Goal: Transaction & Acquisition: Purchase product/service

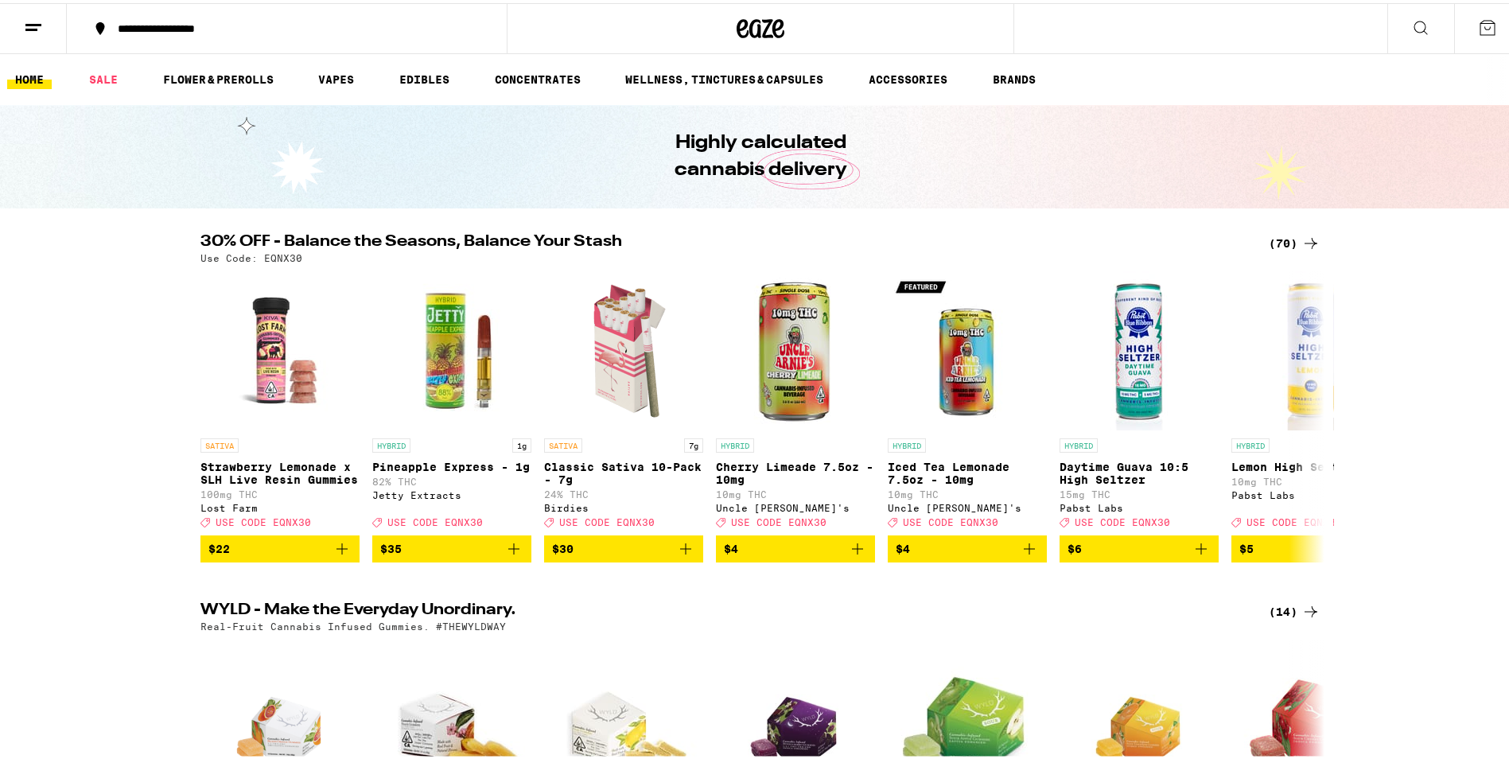
click at [279, 255] on p "Use Code: EQNX30" at bounding box center [252, 255] width 102 height 10
copy p "EQNX30"
click at [1292, 237] on div "(70)" at bounding box center [1295, 240] width 52 height 19
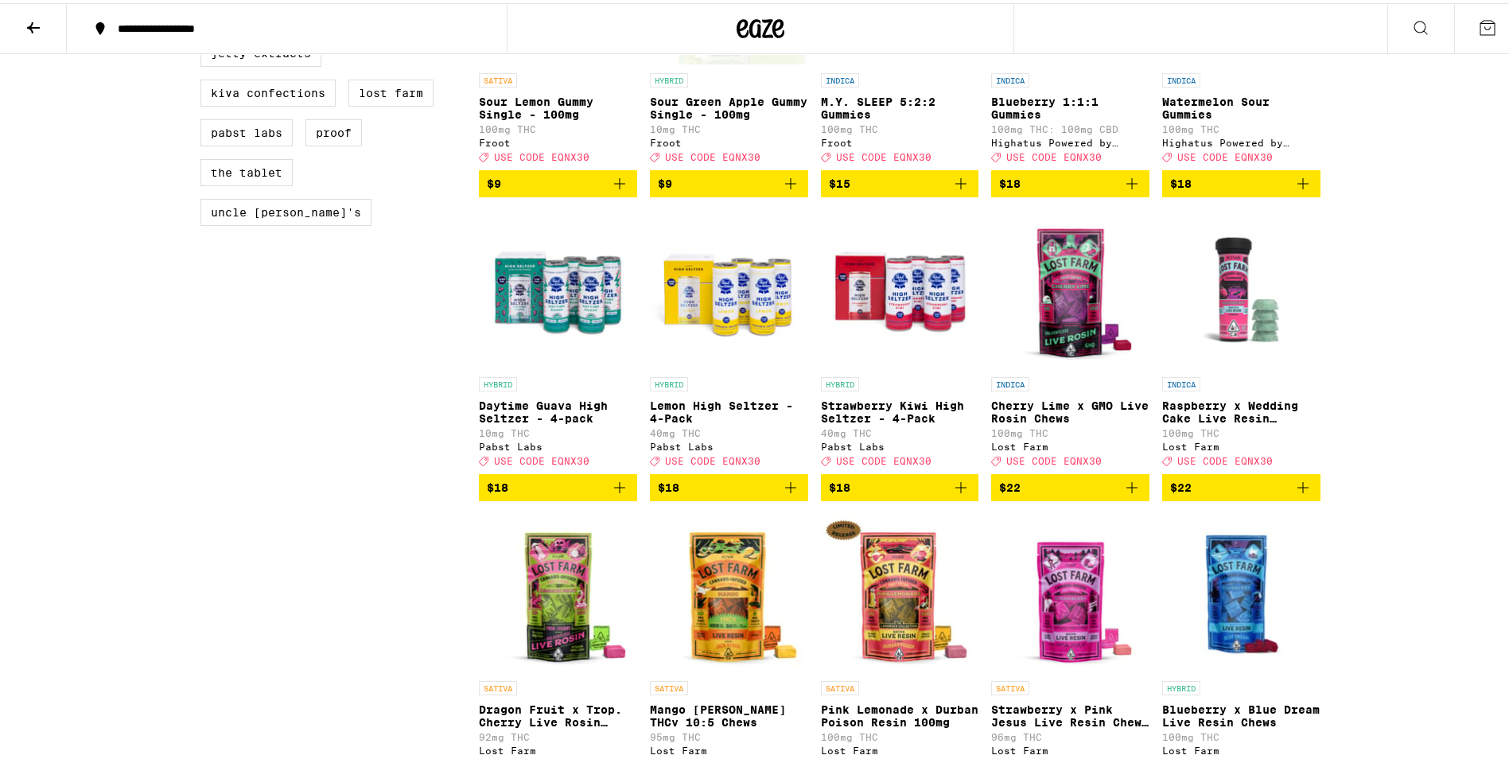
scroll to position [1353, 0]
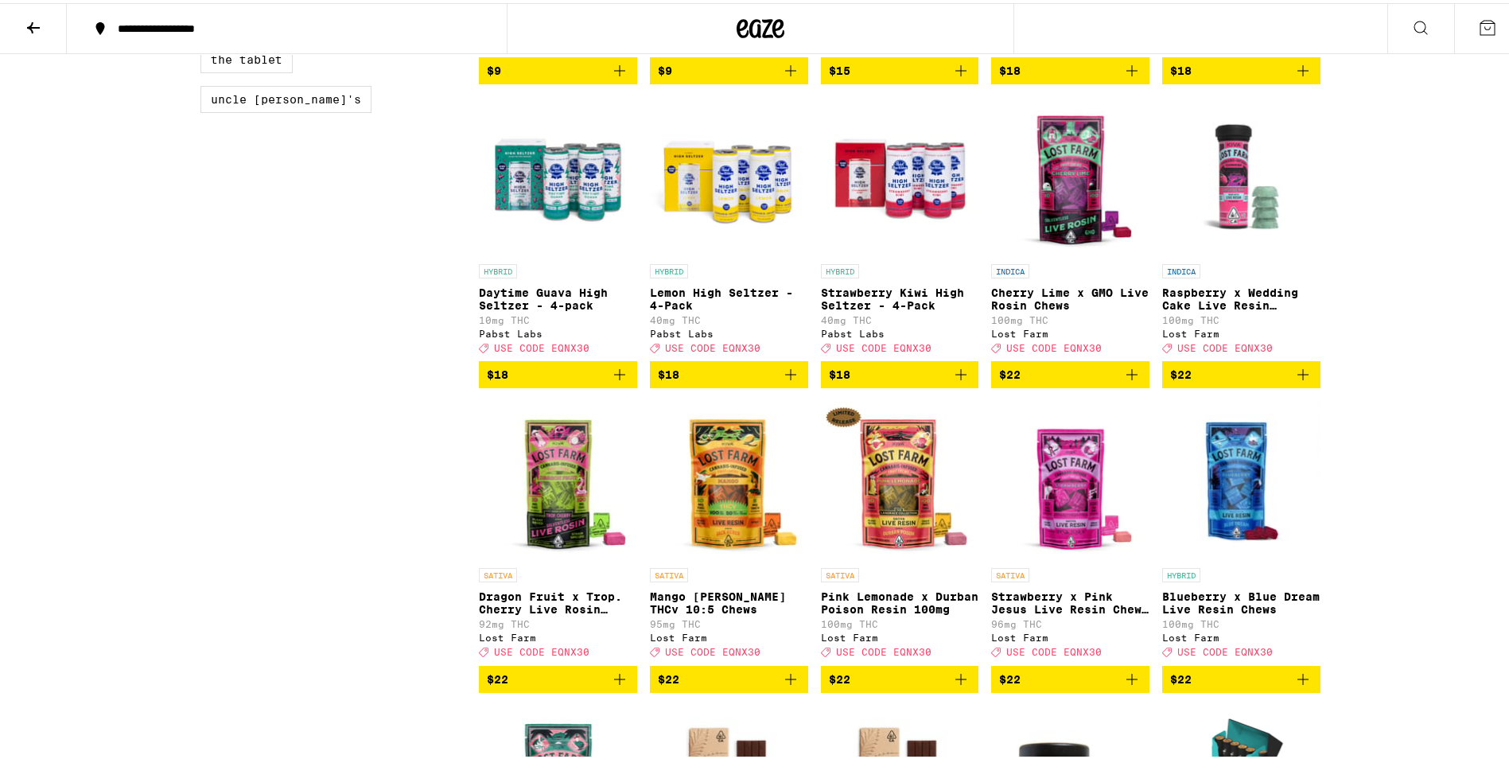
click at [614, 377] on icon "Add to bag" at bounding box center [619, 371] width 11 height 11
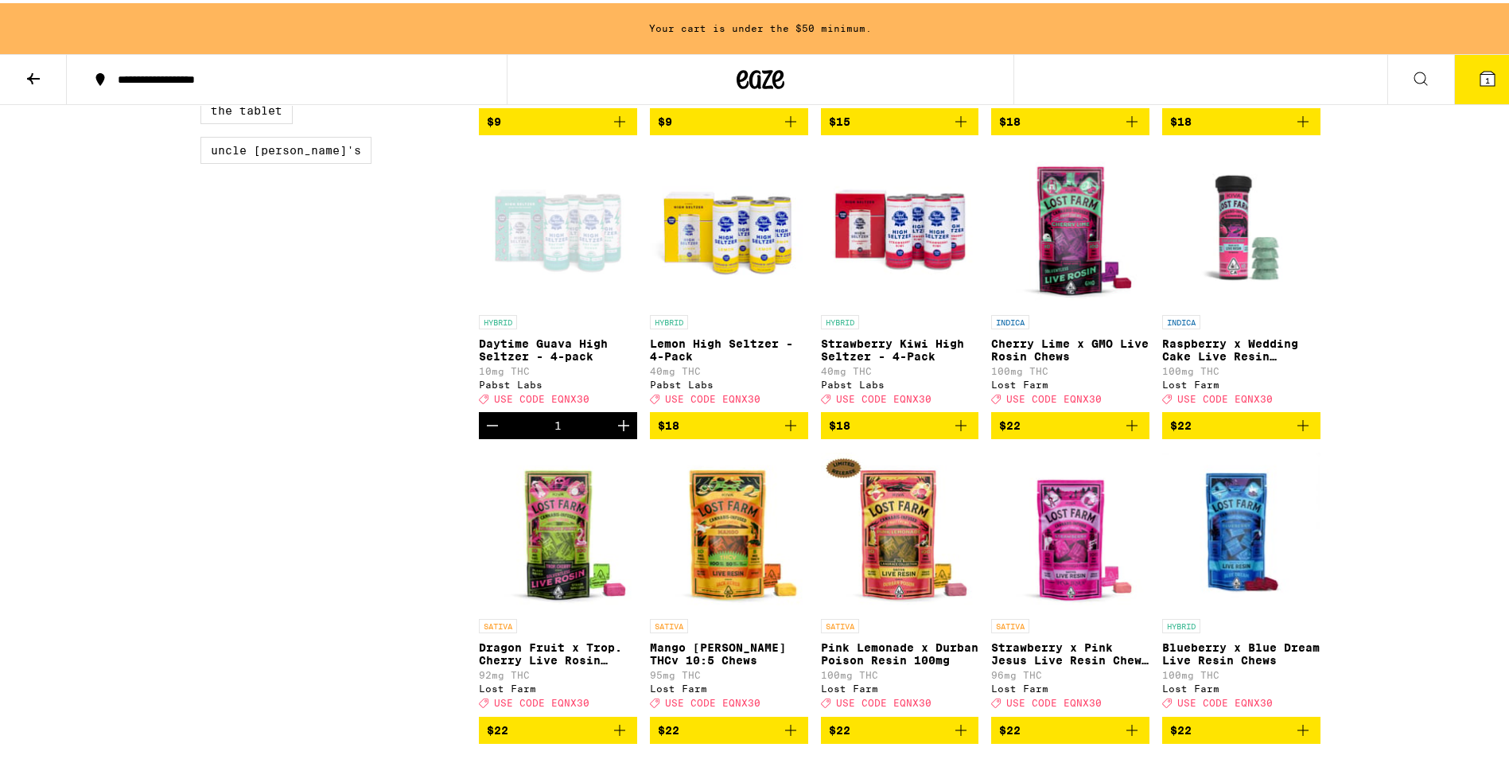
scroll to position [1404, 0]
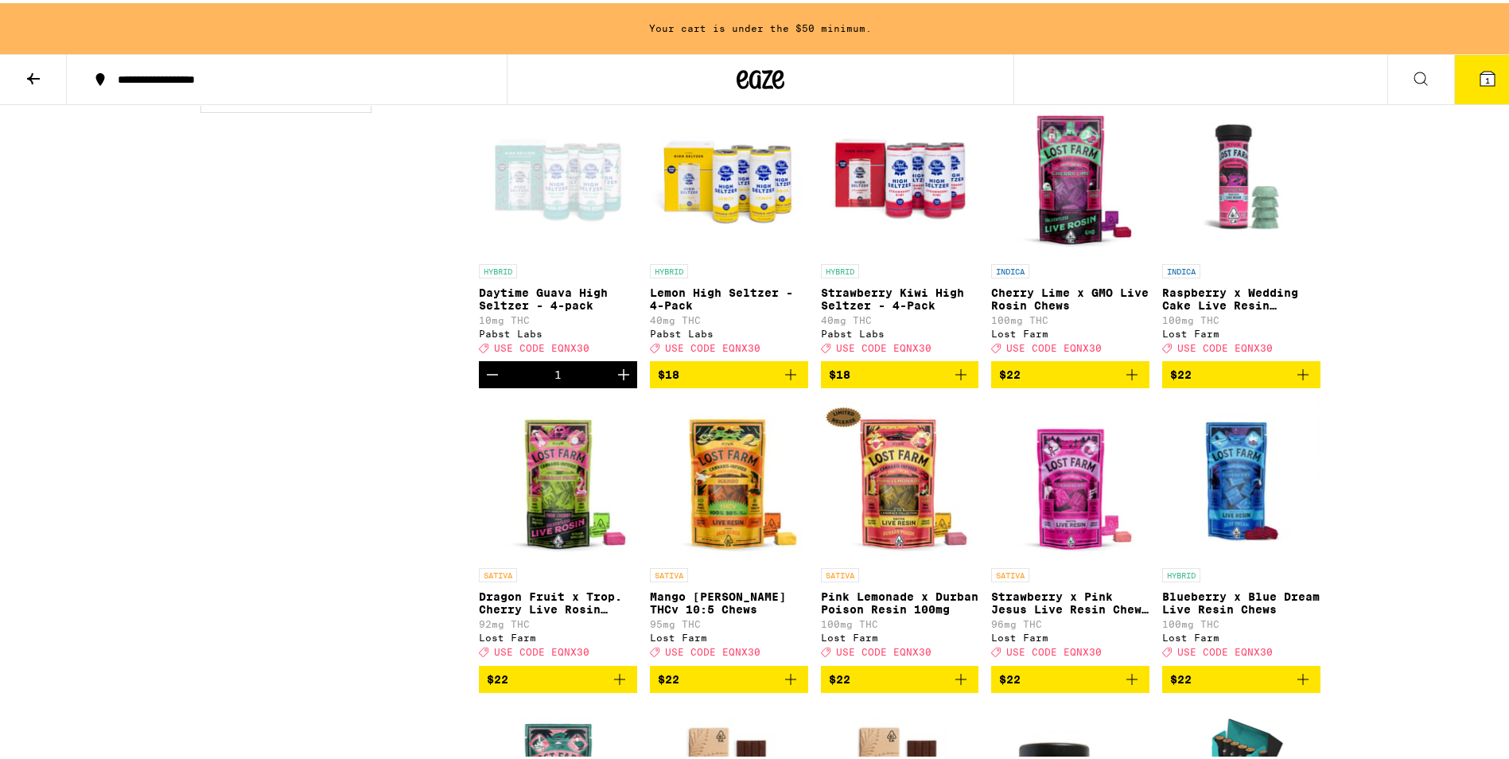
click at [618, 377] on icon "Increment" at bounding box center [623, 371] width 11 height 11
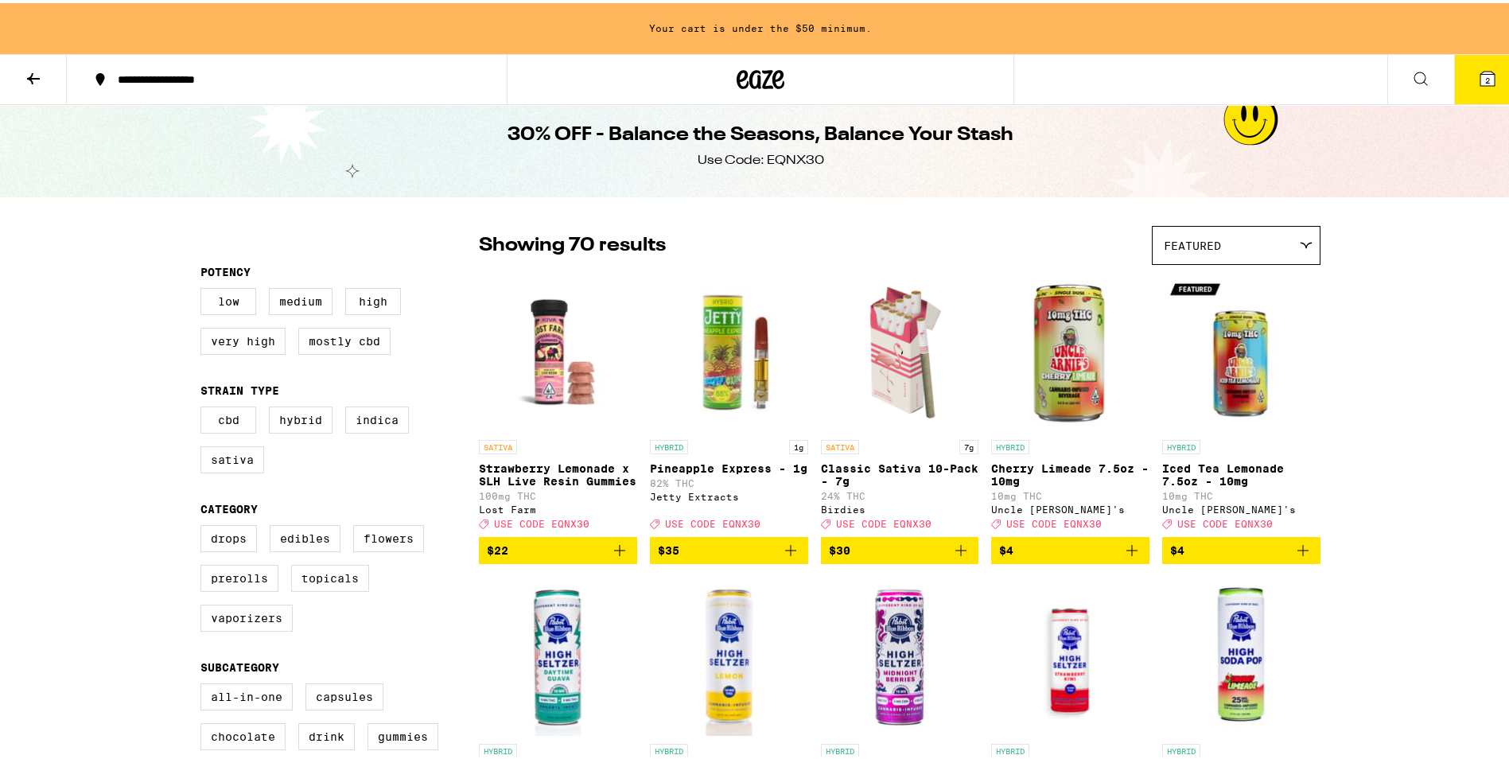
scroll to position [0, 0]
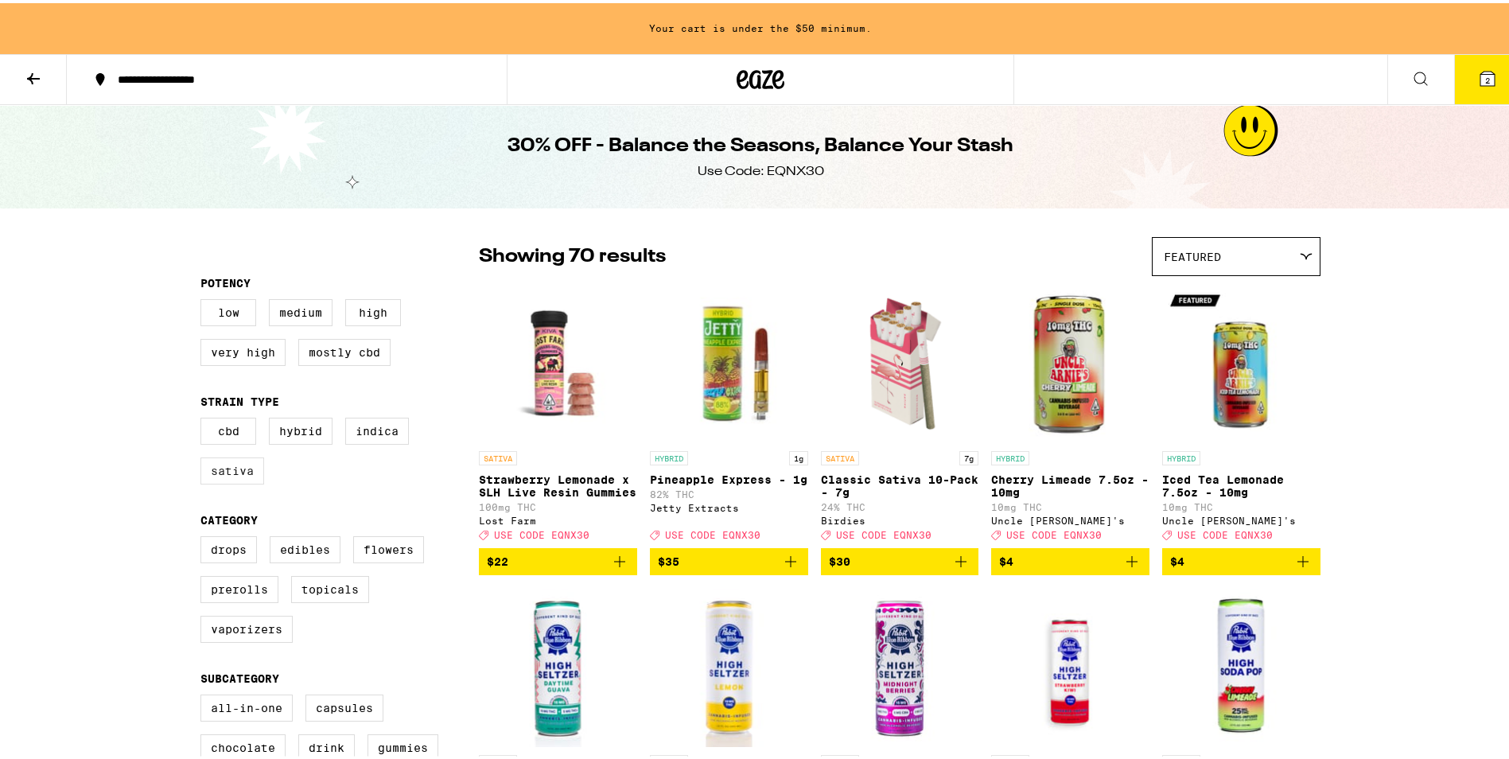
click at [246, 471] on label "Sativa" at bounding box center [233, 467] width 64 height 27
click at [205, 418] on input "Sativa" at bounding box center [204, 417] width 1 height 1
checkbox input "true"
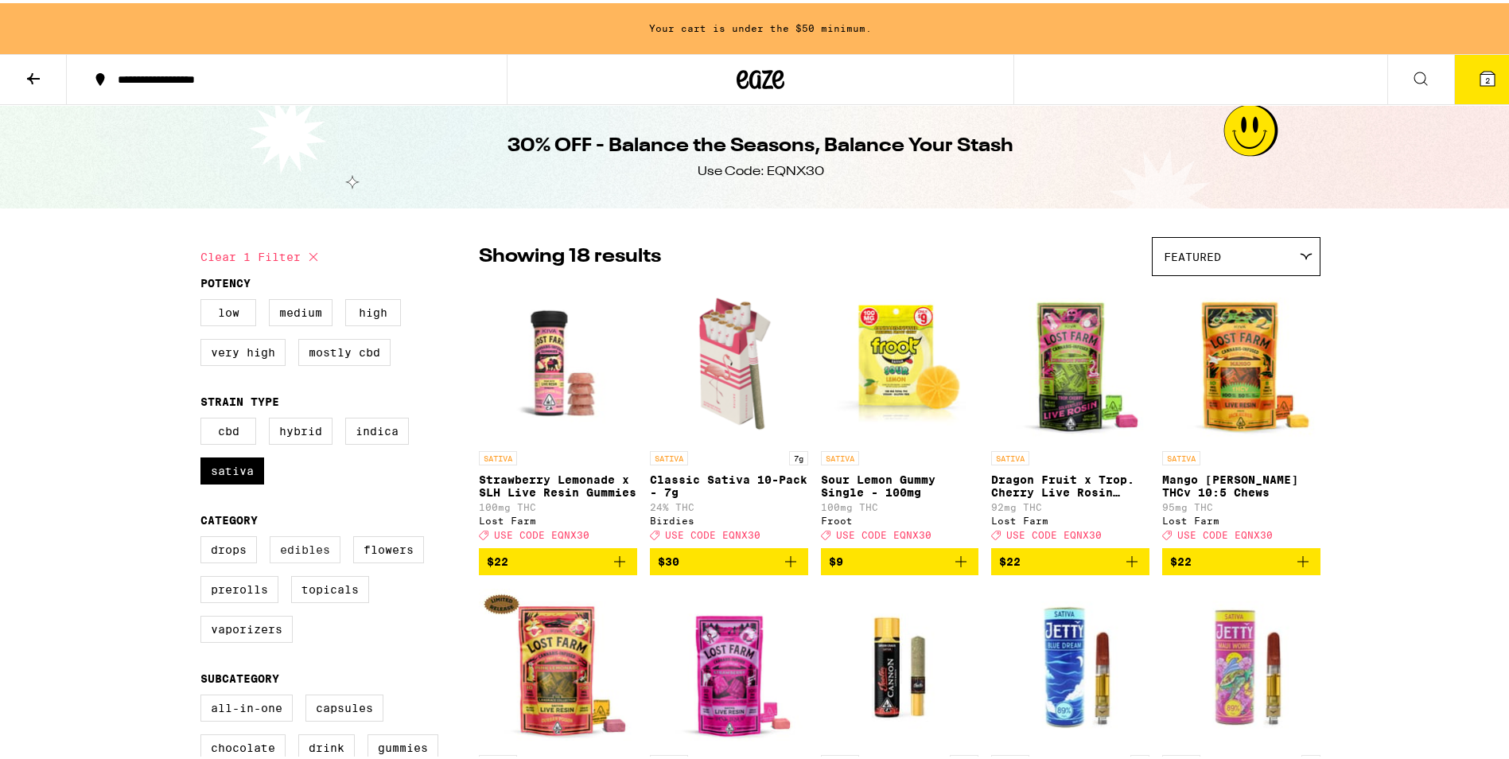
click at [285, 554] on label "Edibles" at bounding box center [305, 546] width 71 height 27
click at [205, 536] on input "Edibles" at bounding box center [204, 536] width 1 height 1
checkbox input "true"
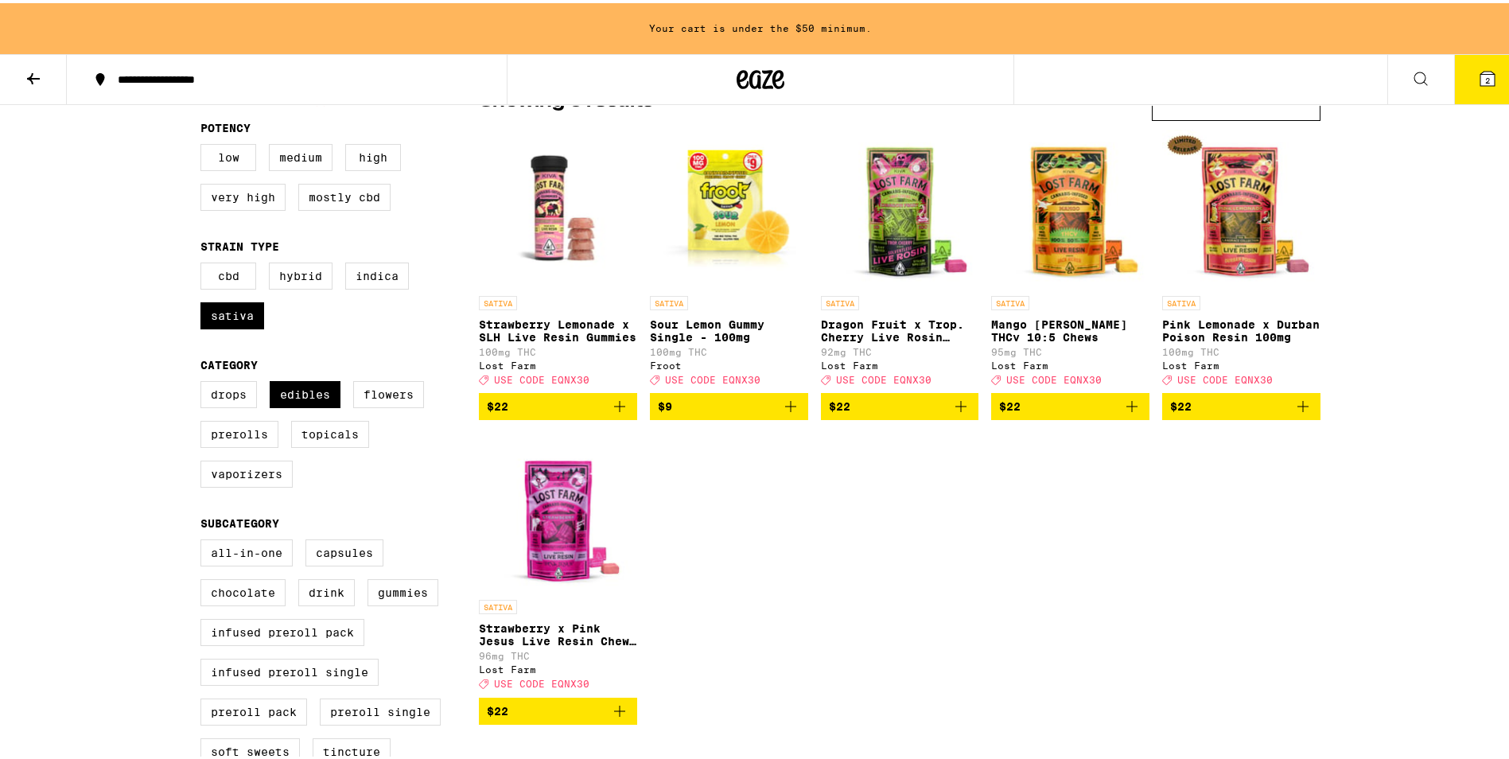
scroll to position [159, 0]
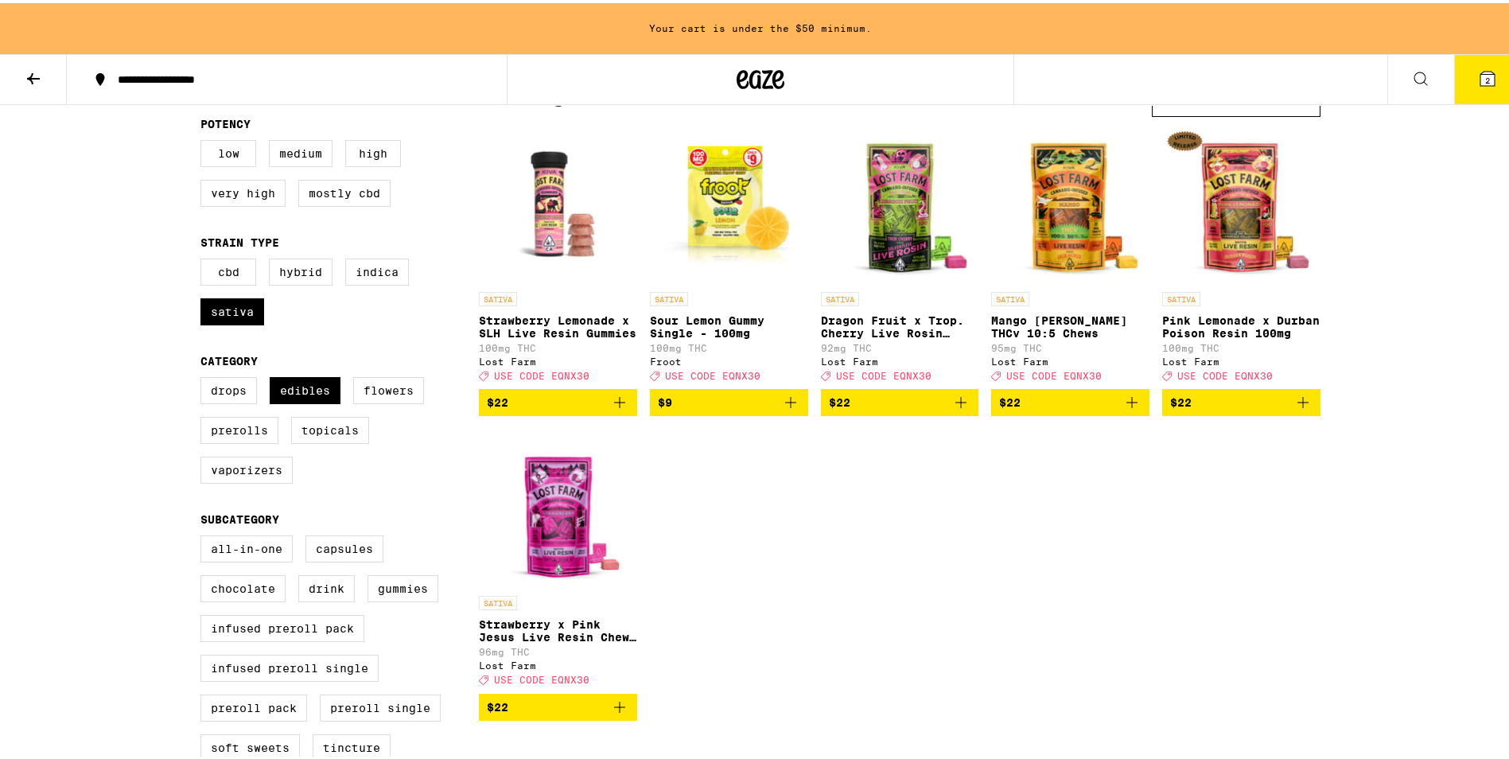
click at [547, 193] on img "Open page for Strawberry Lemonade x SLH Live Resin Gummies from Lost Farm" at bounding box center [558, 201] width 158 height 159
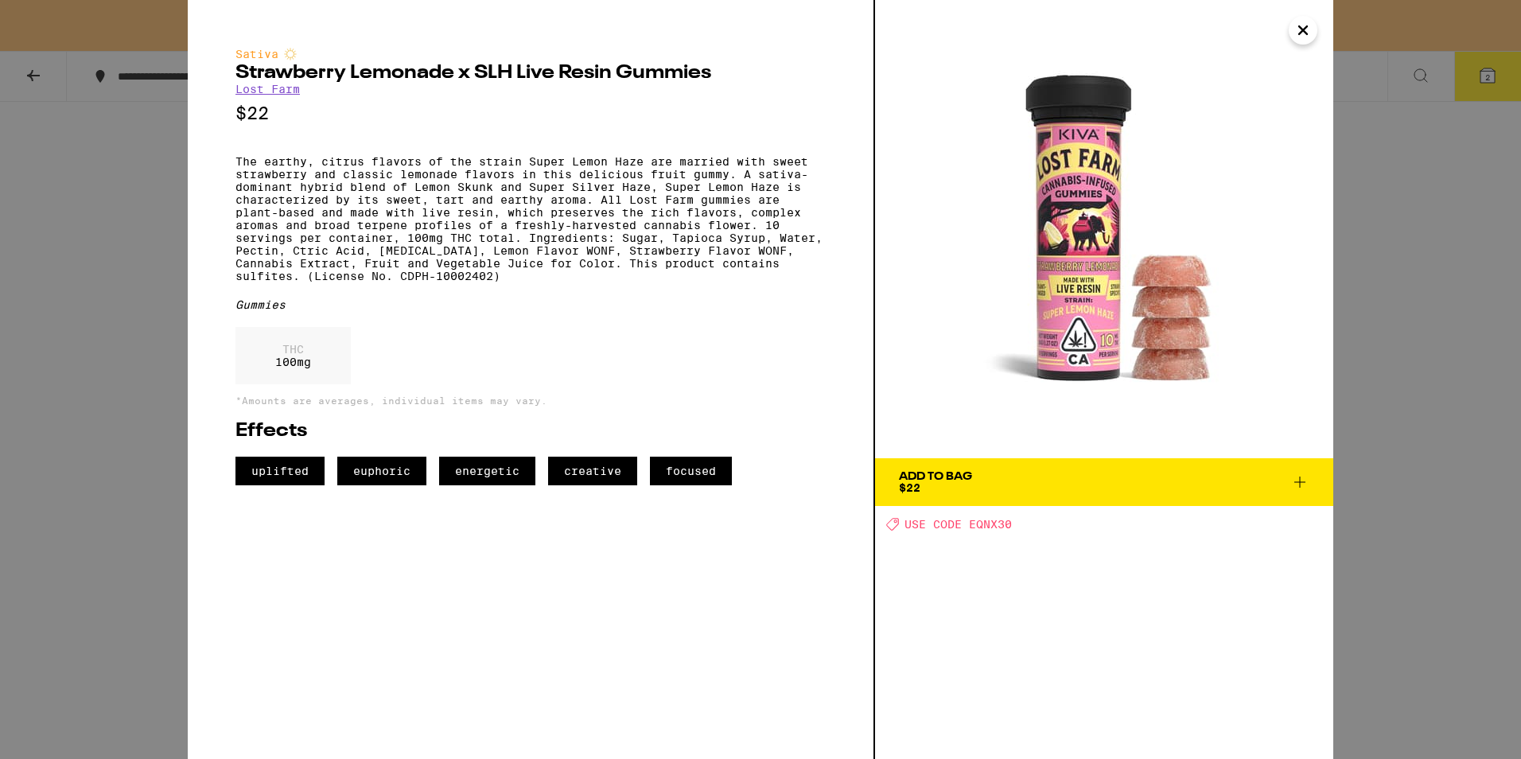
click at [980, 481] on span "Add To Bag $22" at bounding box center [1104, 482] width 411 height 22
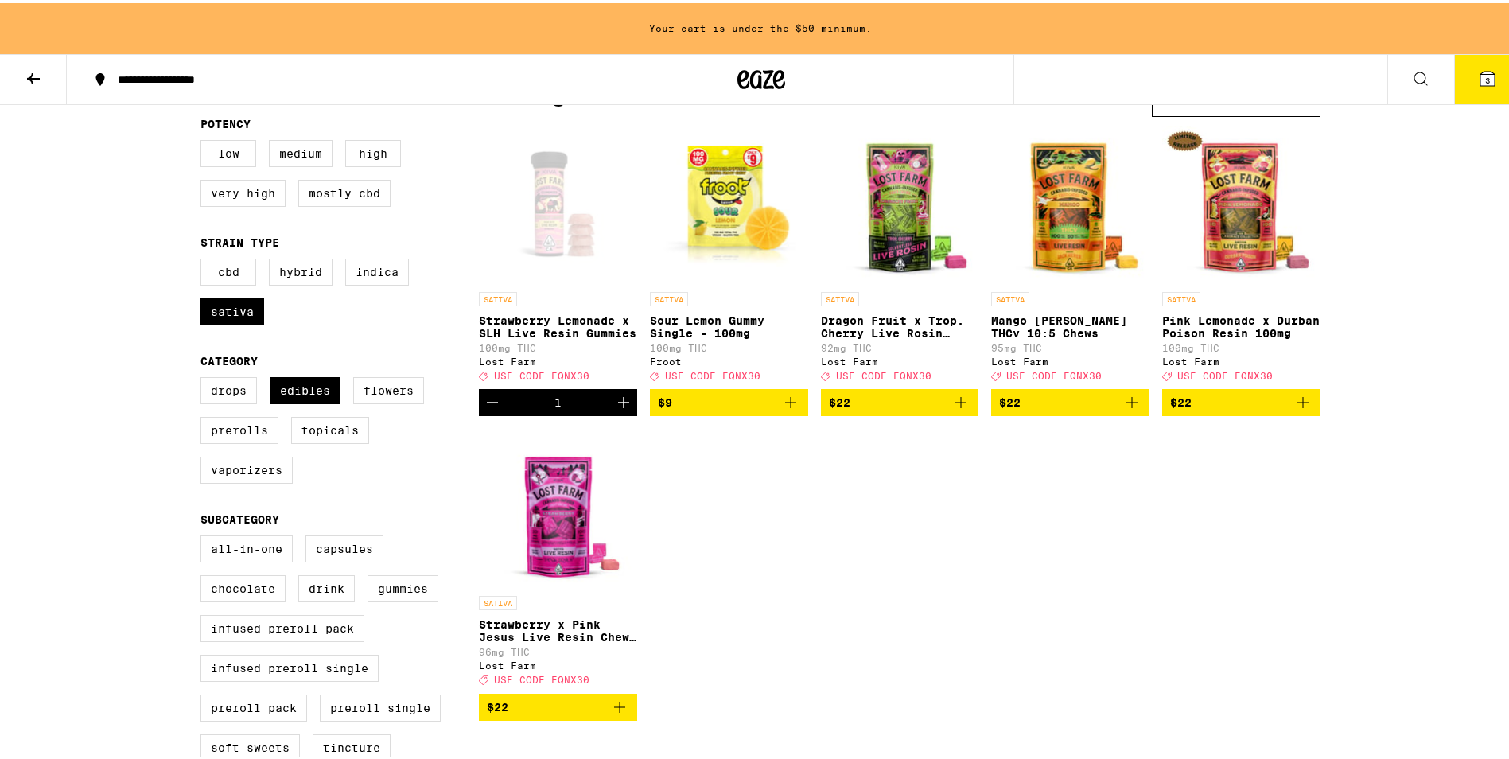
scroll to position [108, 0]
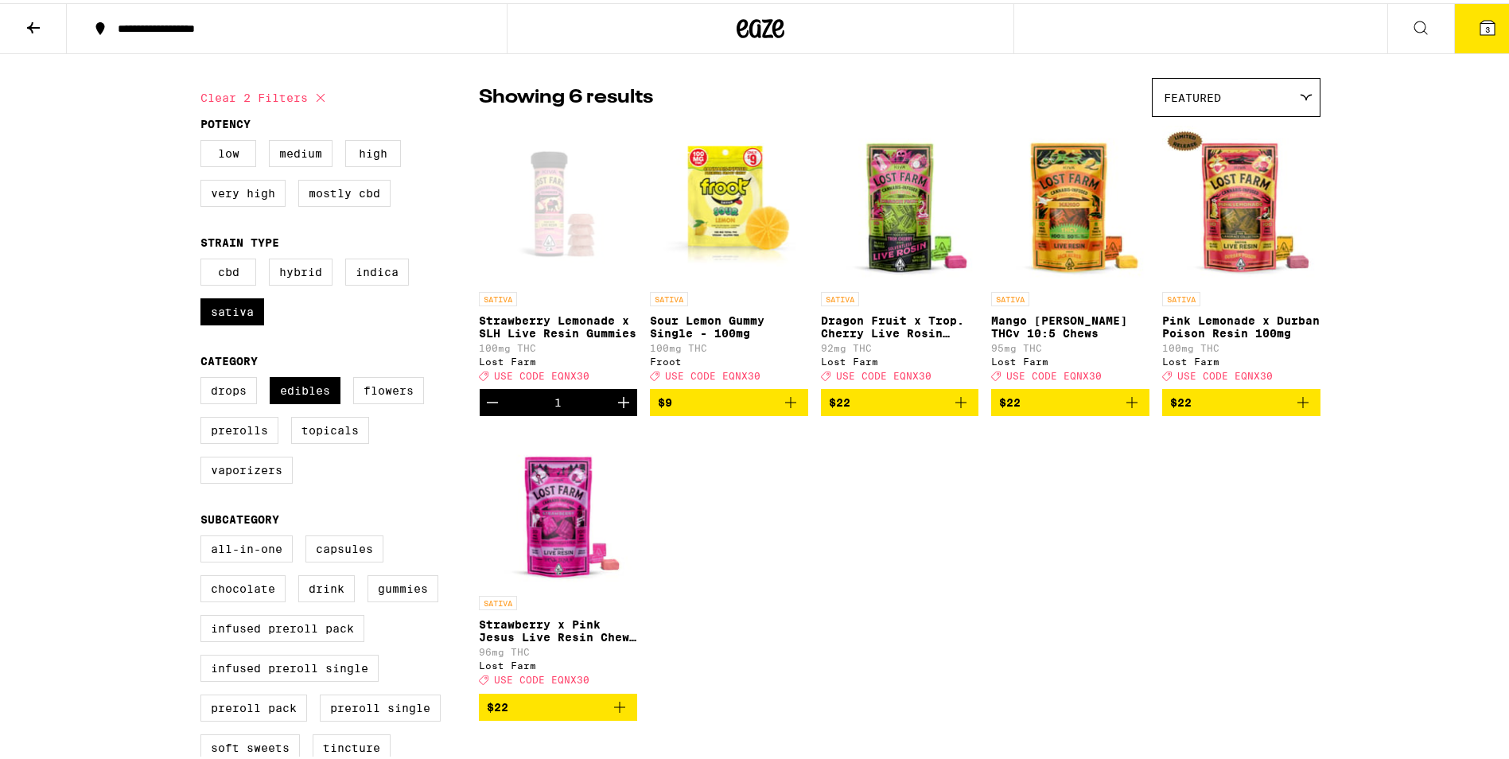
click at [559, 378] on span "USE CODE EQNX30" at bounding box center [541, 373] width 95 height 10
click at [560, 378] on span "USE CODE EQNX30" at bounding box center [541, 373] width 95 height 10
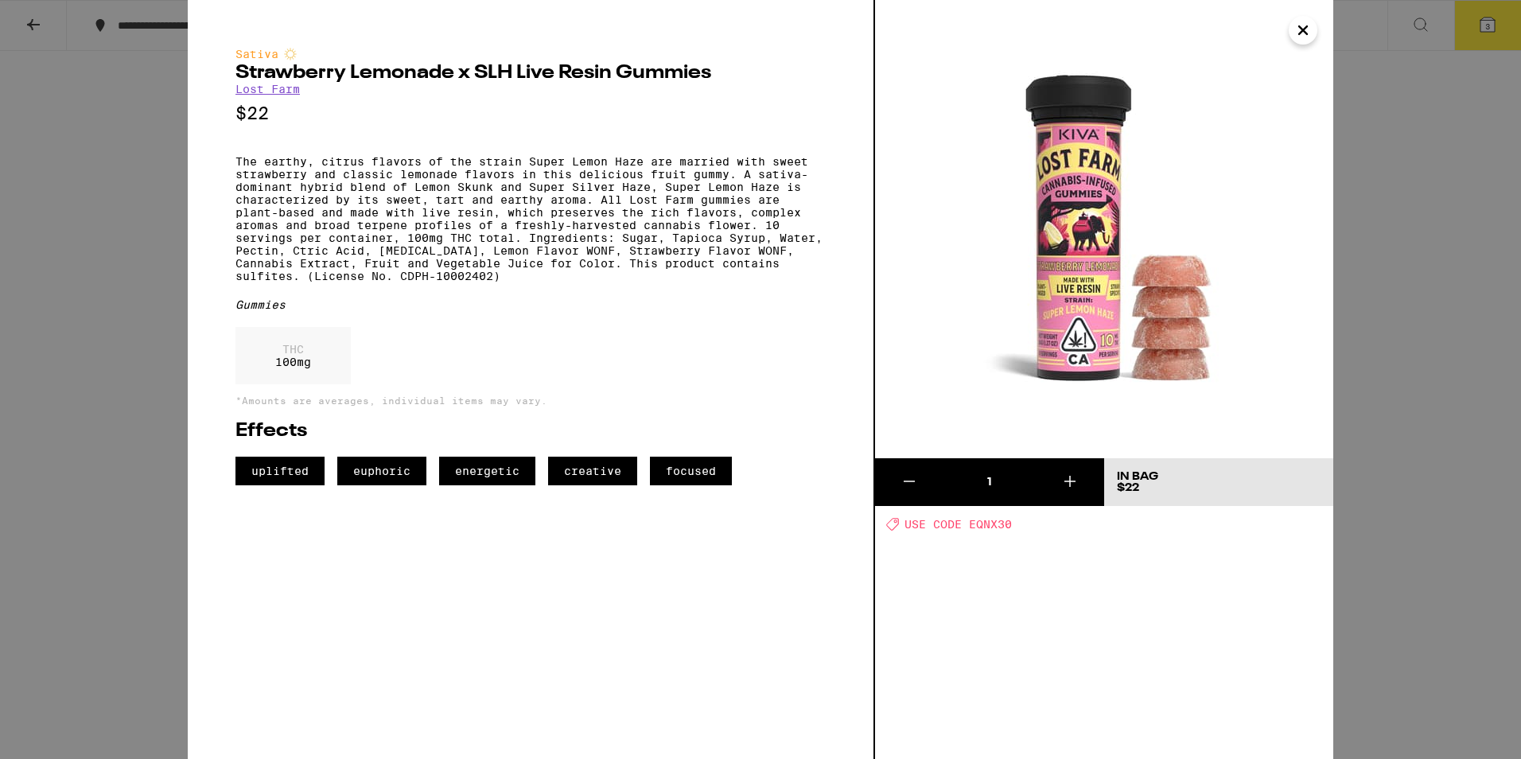
click at [992, 527] on span "USE CODE EQNX30" at bounding box center [958, 524] width 107 height 13
copy span "EQNX30"
drag, startPoint x: 1407, startPoint y: 272, endPoint x: 1514, endPoint y: 17, distance: 277.1
click at [1409, 262] on div "Sativa Strawberry Lemonade x SLH Live Resin Gummies Lost Farm $22 The earthy, c…" at bounding box center [760, 379] width 1521 height 759
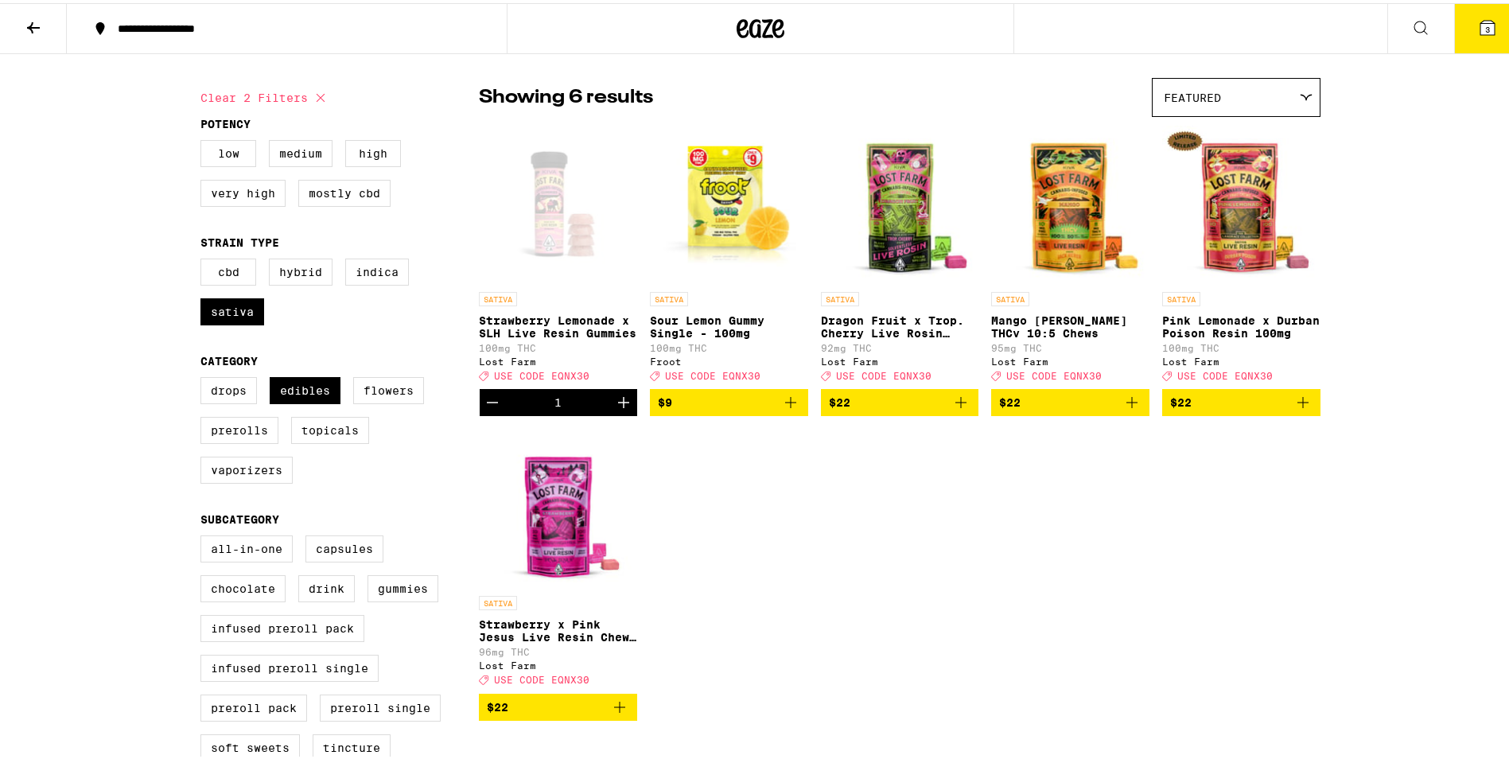
click at [1486, 25] on button "3" at bounding box center [1488, 25] width 67 height 49
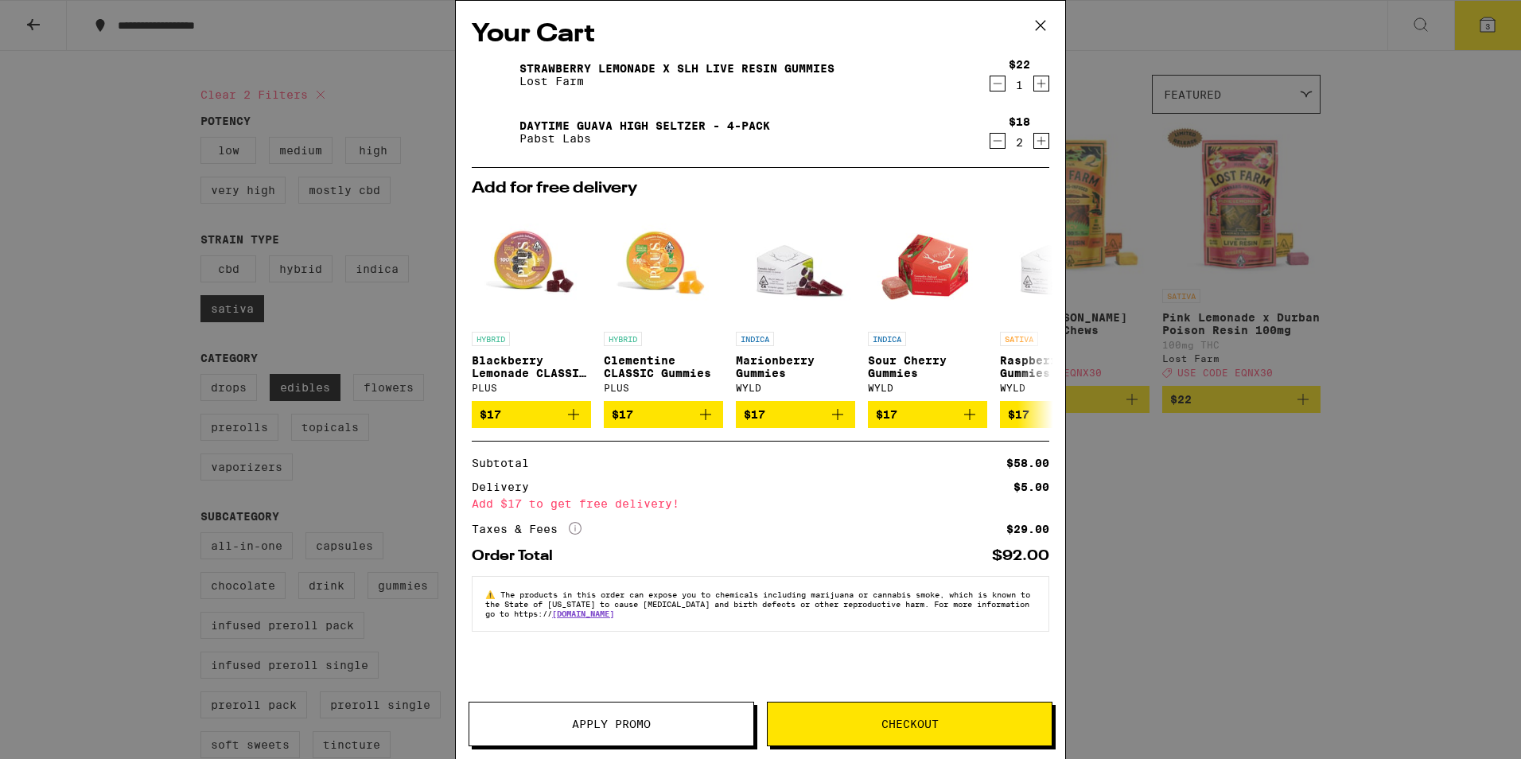
click at [672, 731] on button "Apply Promo" at bounding box center [612, 724] width 286 height 45
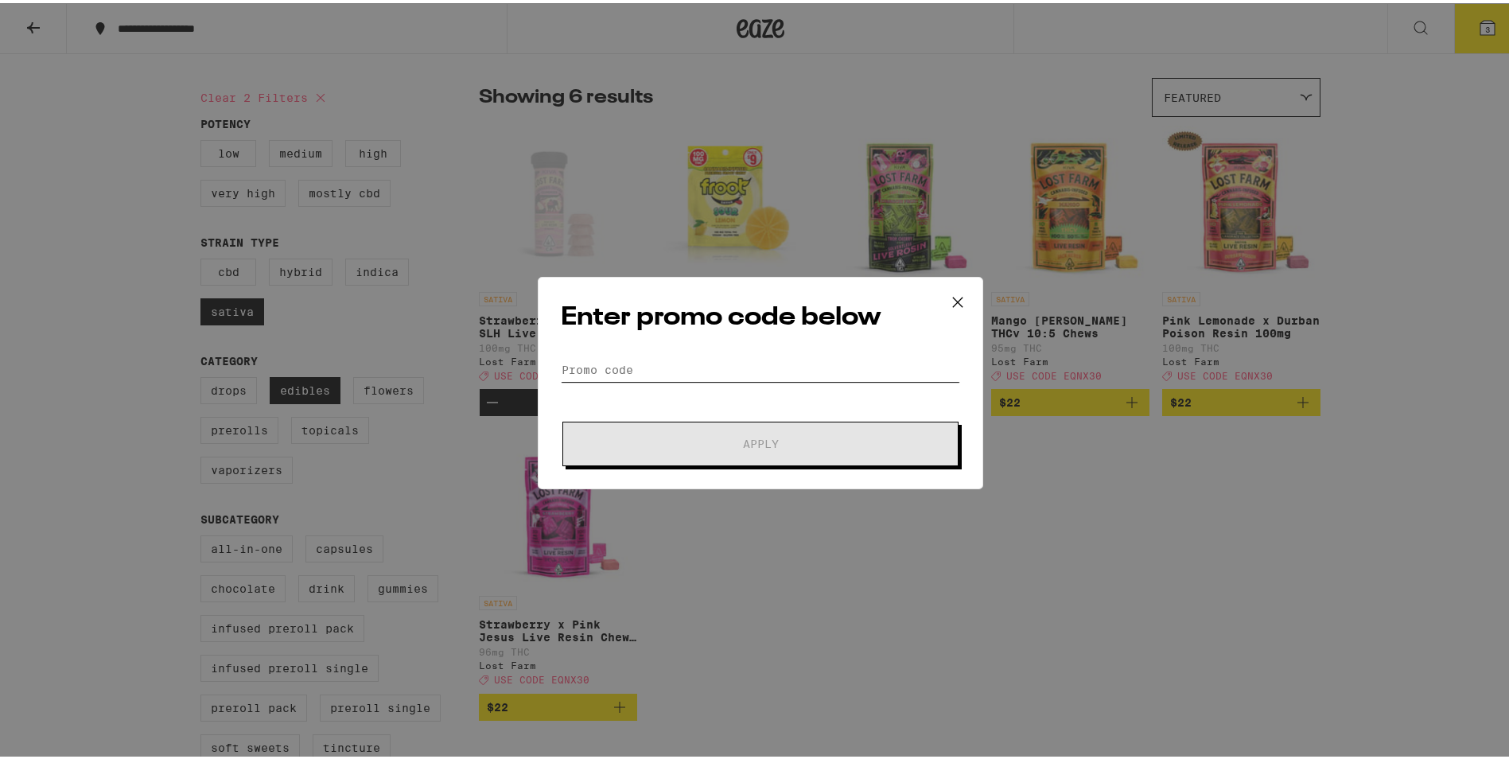
click at [660, 367] on input "Promo Code" at bounding box center [760, 367] width 399 height 24
paste input "EQNX30"
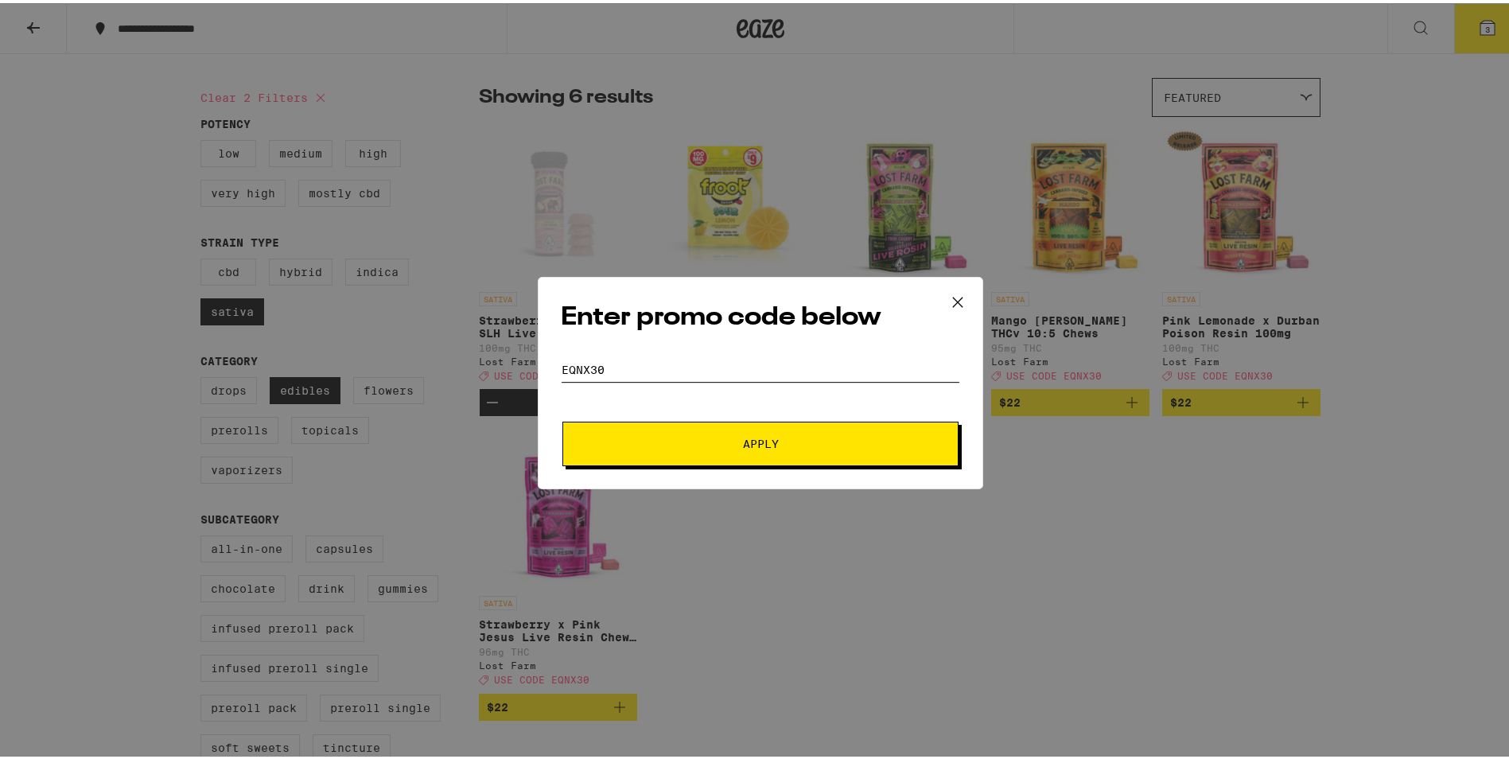
type input "EQNX30"
click at [686, 438] on span "Apply" at bounding box center [760, 440] width 286 height 11
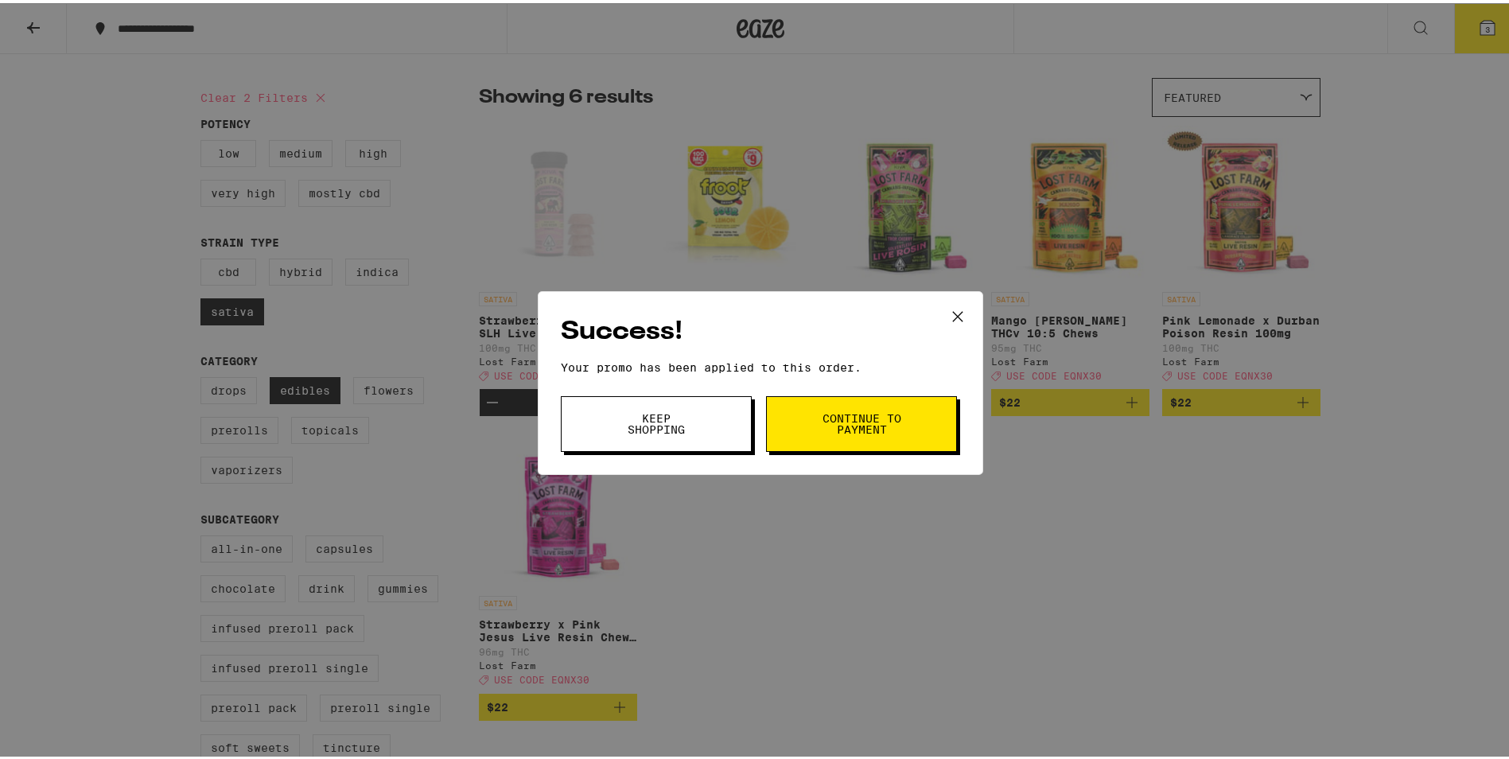
click at [843, 436] on button "Continue to payment" at bounding box center [861, 421] width 191 height 56
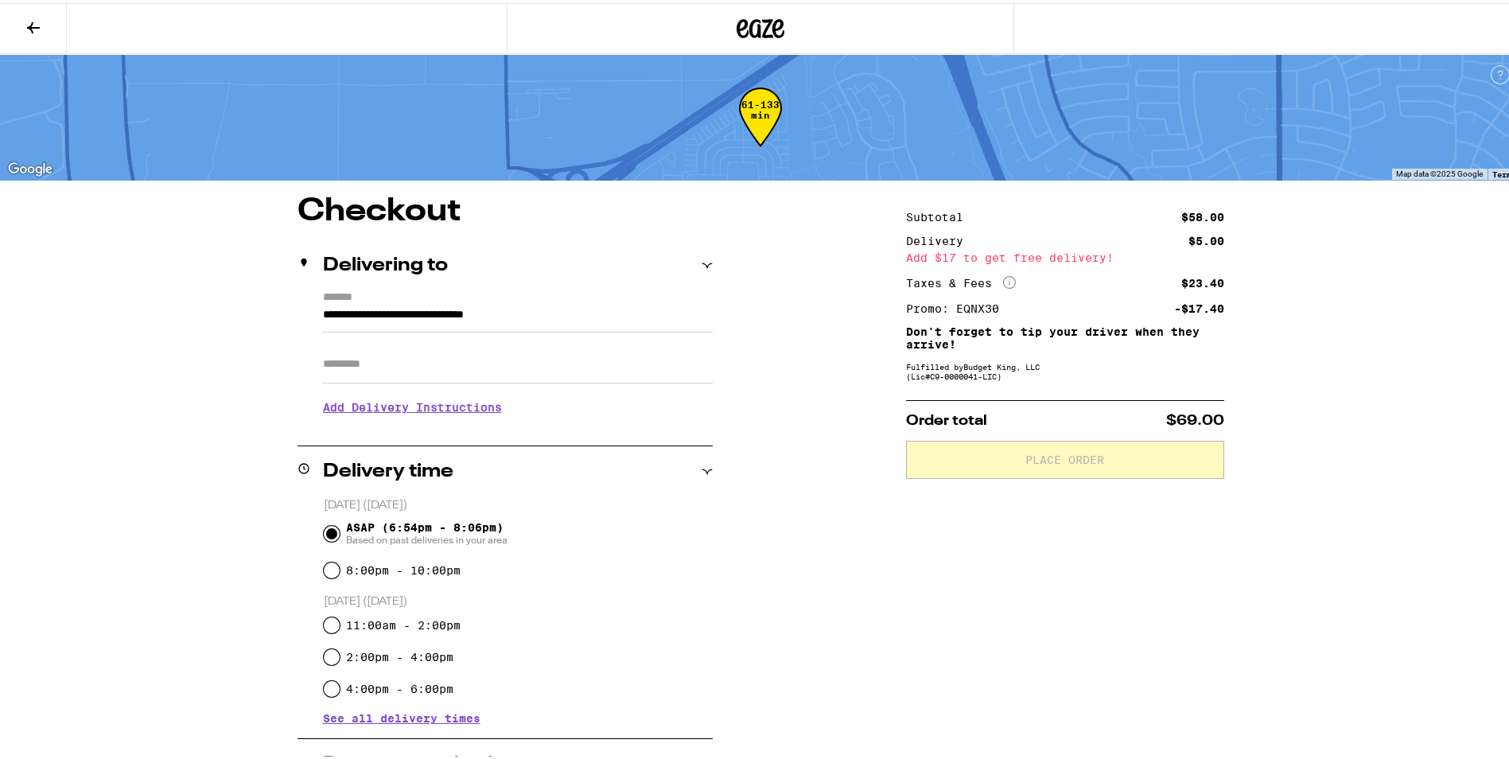
click at [749, 27] on icon at bounding box center [761, 25] width 48 height 29
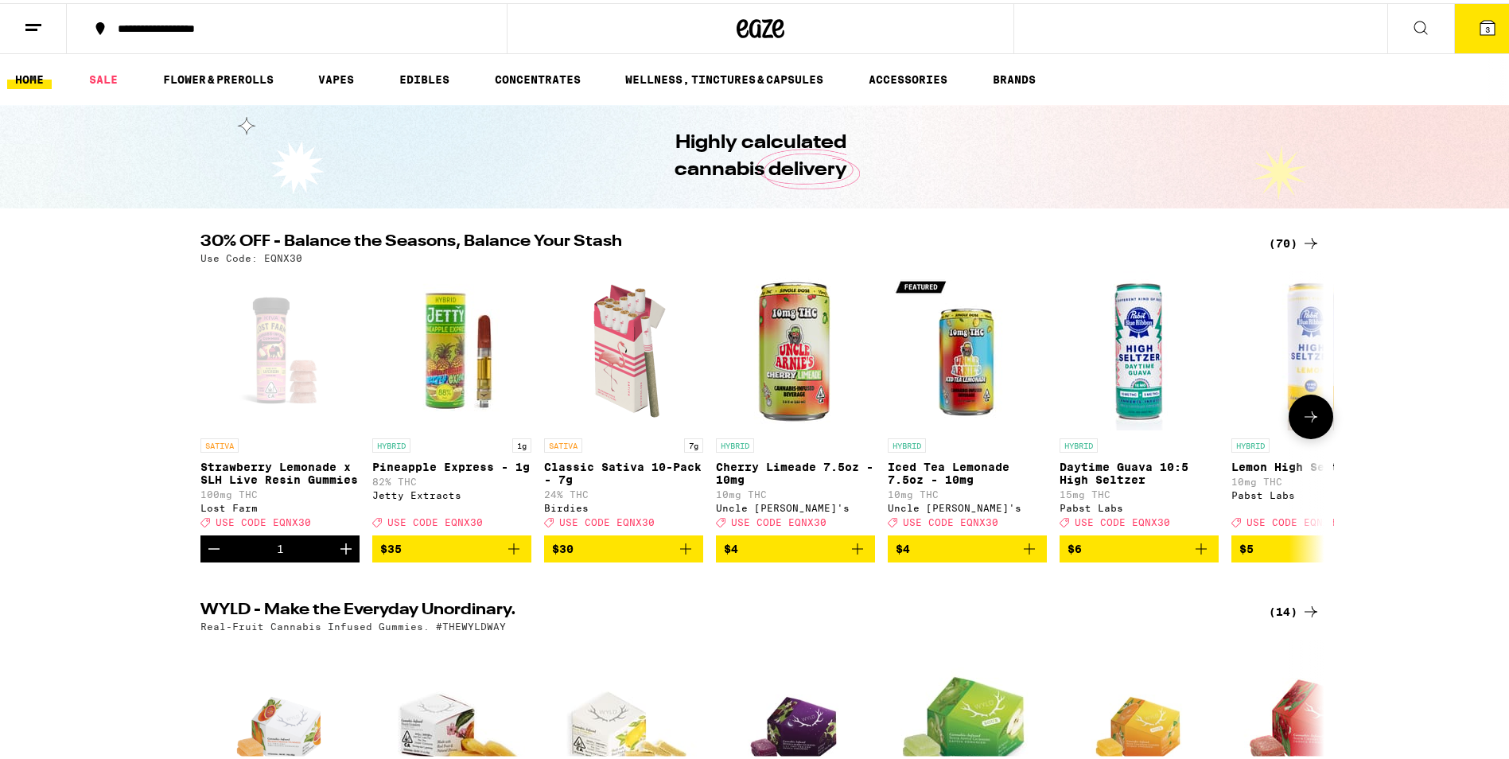
click at [213, 555] on icon "Decrement" at bounding box center [214, 545] width 19 height 19
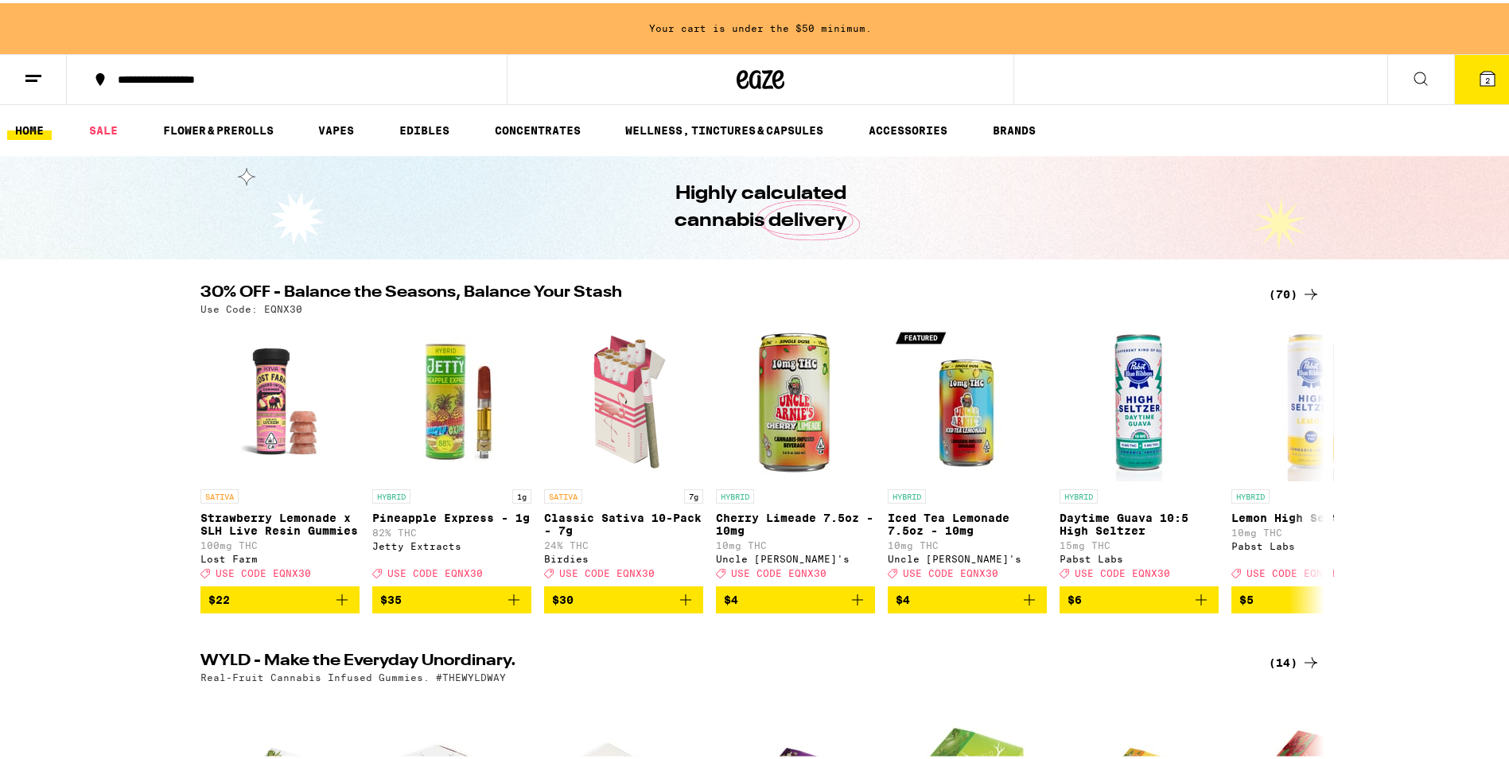
click at [1455, 74] on button "2" at bounding box center [1488, 76] width 67 height 49
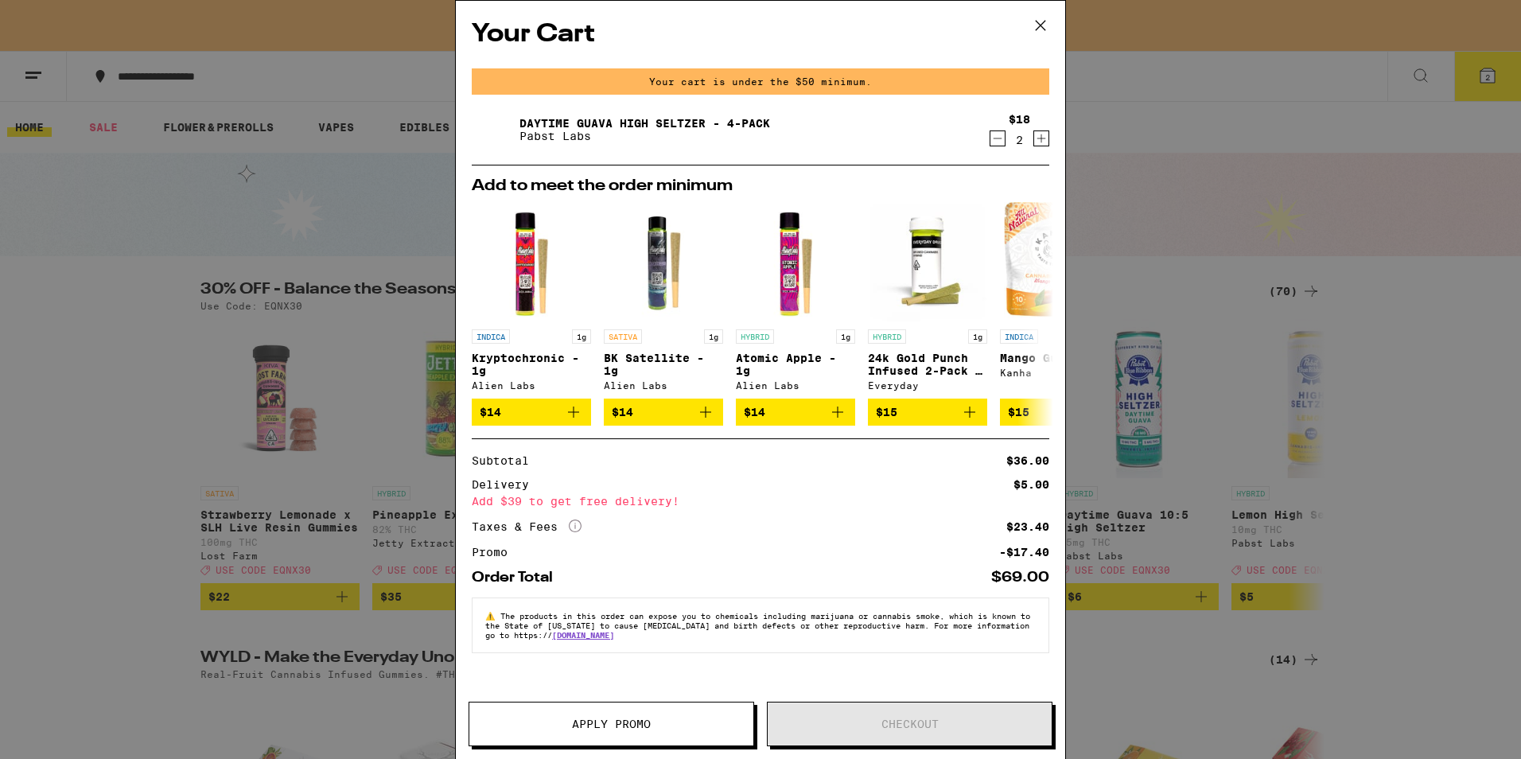
click at [1038, 21] on icon at bounding box center [1041, 26] width 24 height 24
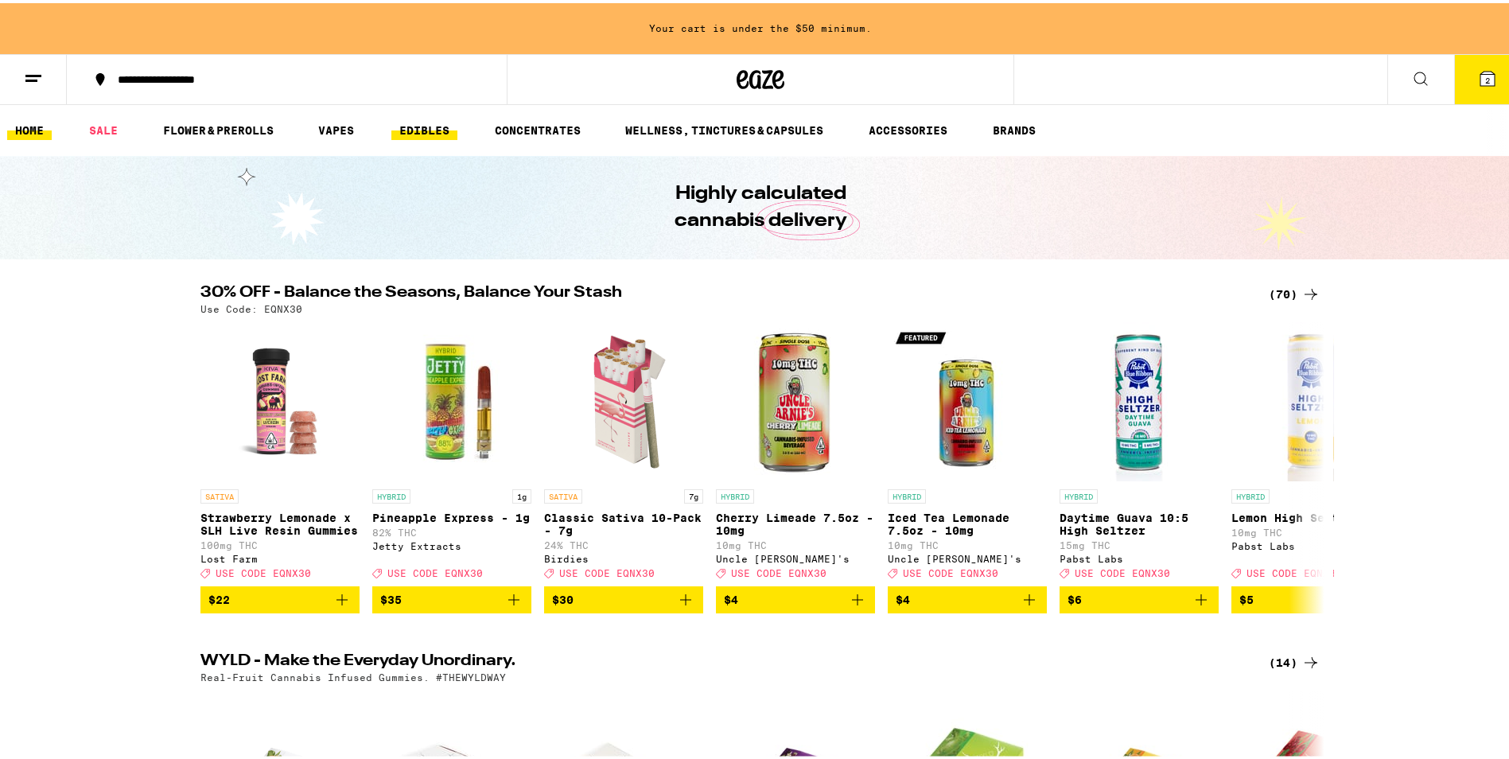
click at [450, 134] on link "EDIBLES" at bounding box center [424, 127] width 66 height 19
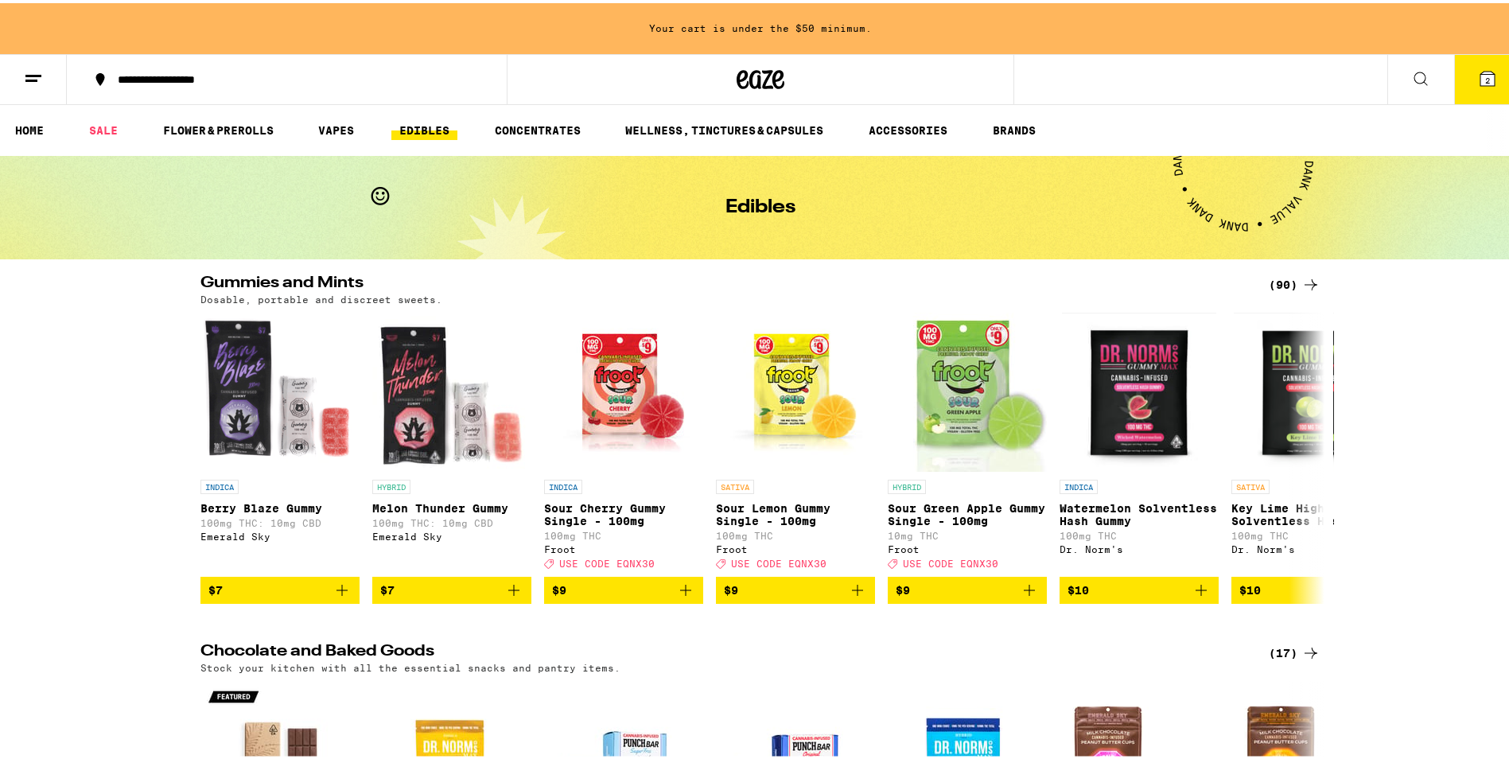
click at [1311, 280] on icon at bounding box center [1311, 281] width 19 height 19
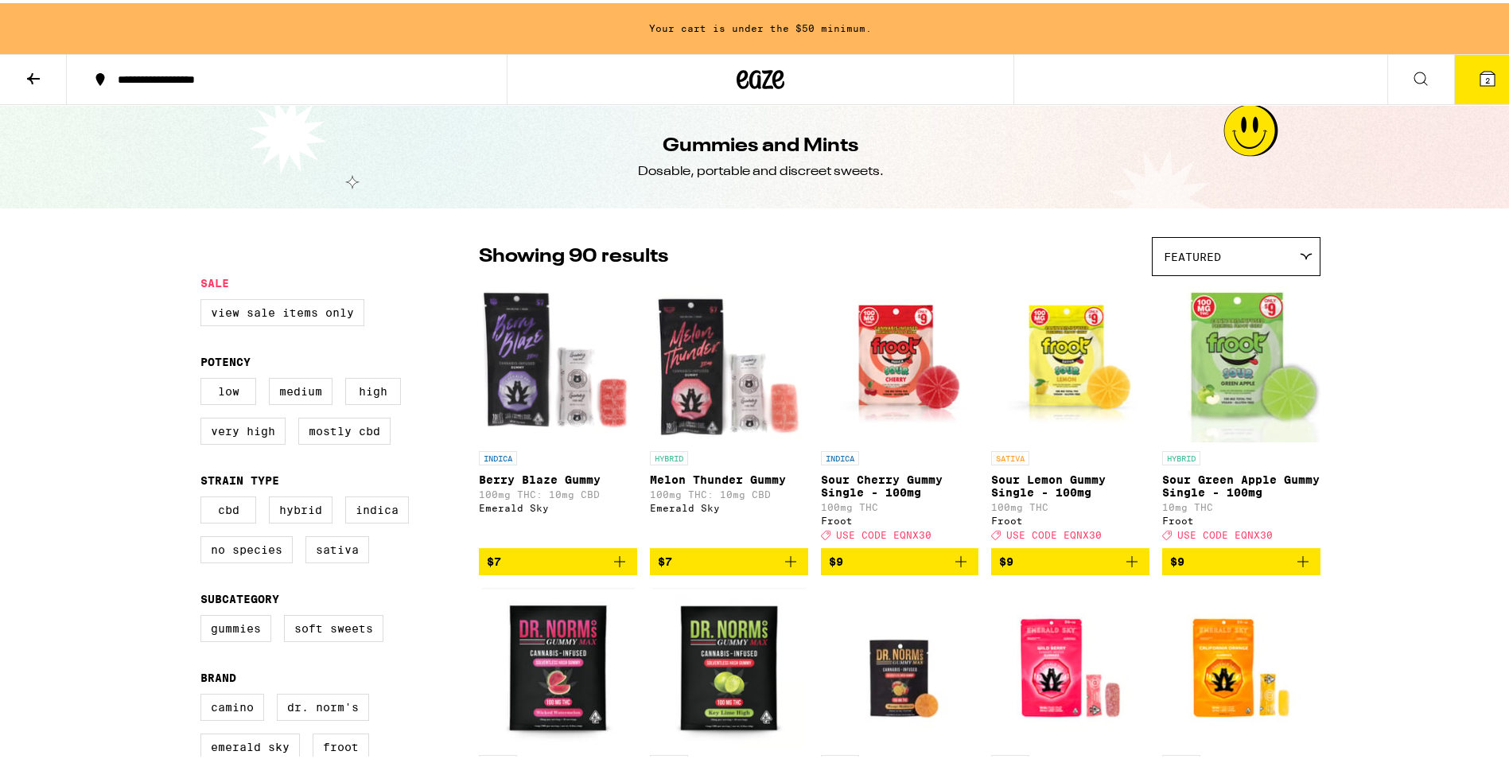
click at [1280, 256] on div "Featured" at bounding box center [1236, 253] width 167 height 37
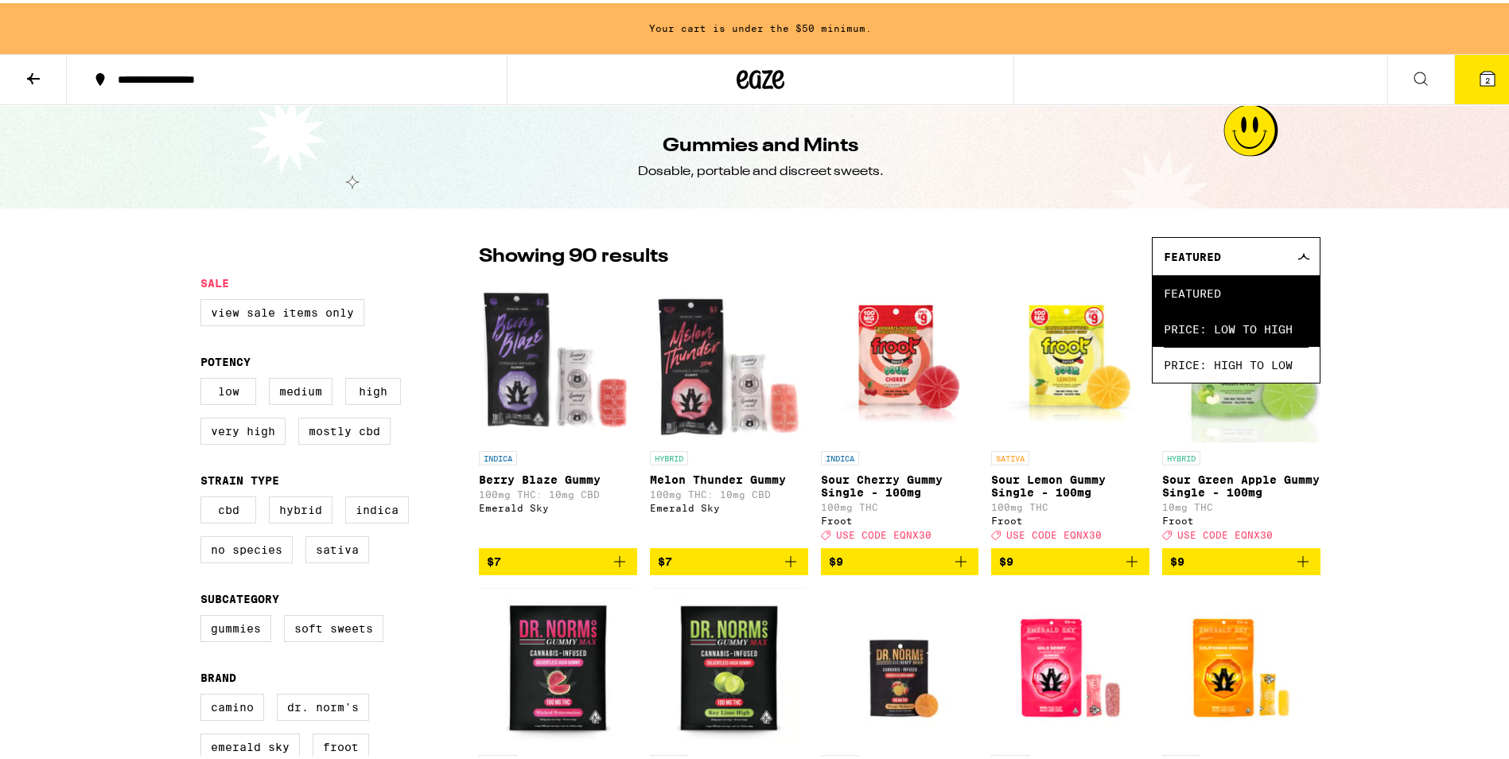
click at [1280, 329] on span "Price: Low to High" at bounding box center [1236, 326] width 145 height 36
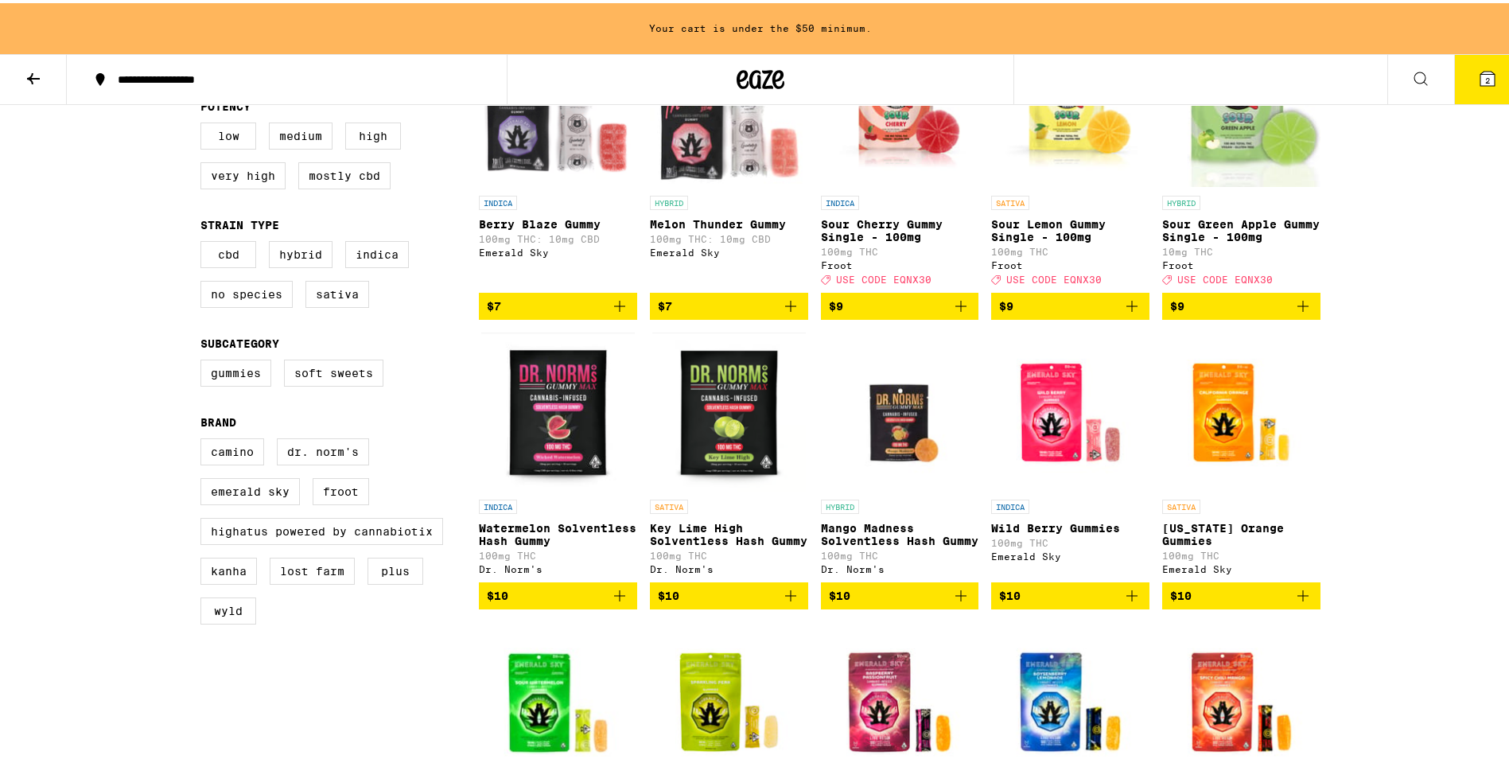
scroll to position [159, 0]
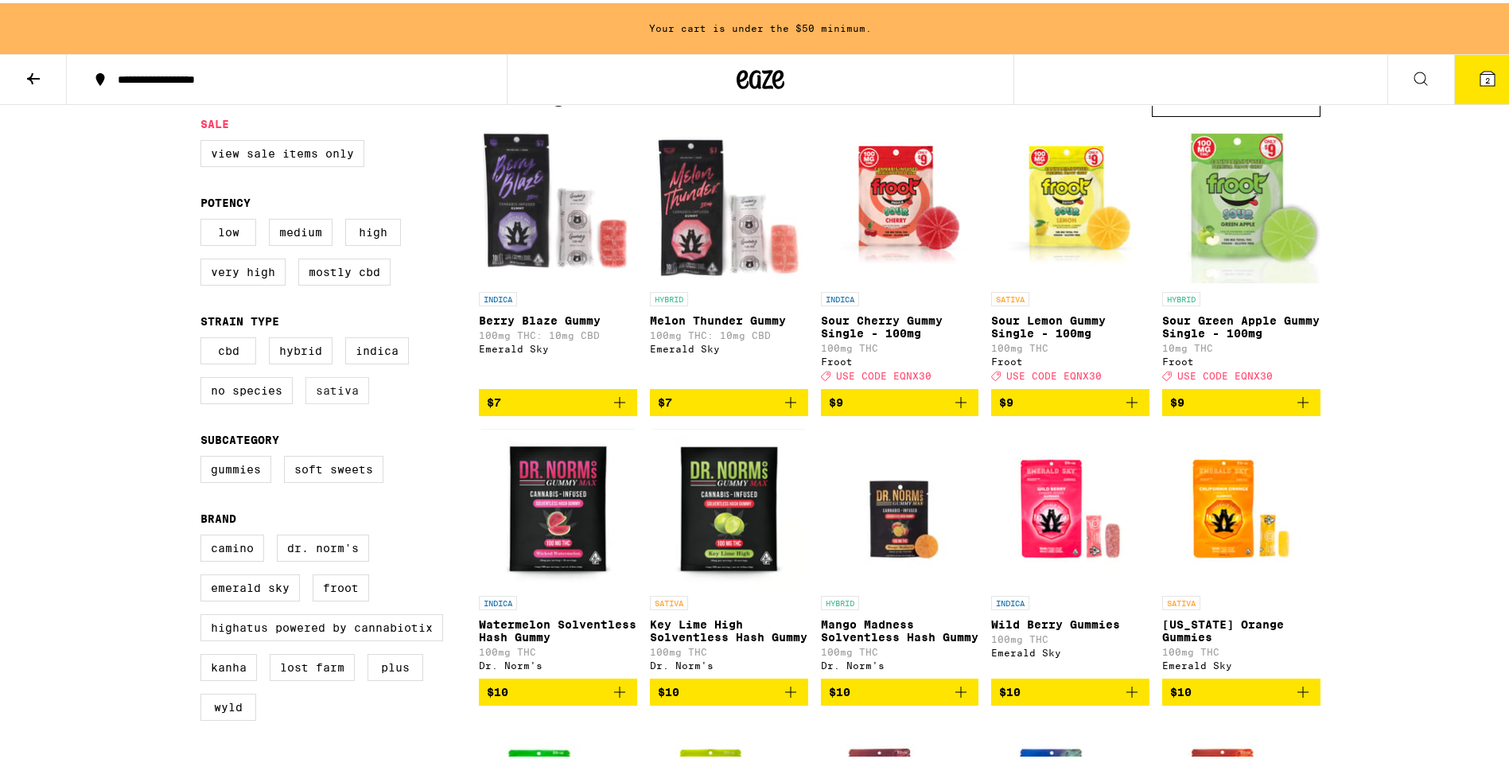
click at [341, 401] on label "Sativa" at bounding box center [338, 387] width 64 height 27
click at [205, 337] on input "Sativa" at bounding box center [204, 337] width 1 height 1
checkbox input "true"
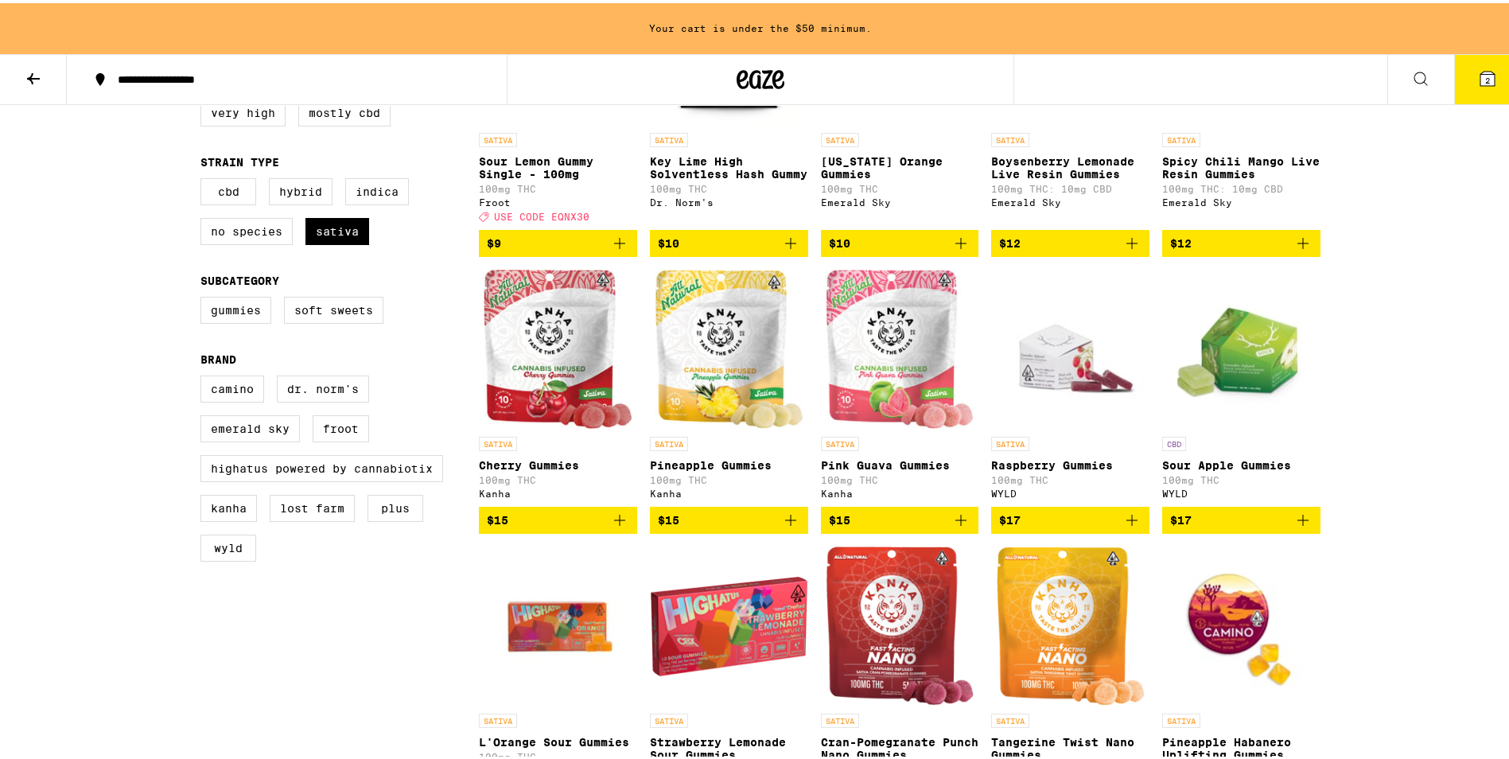
scroll to position [477, 0]
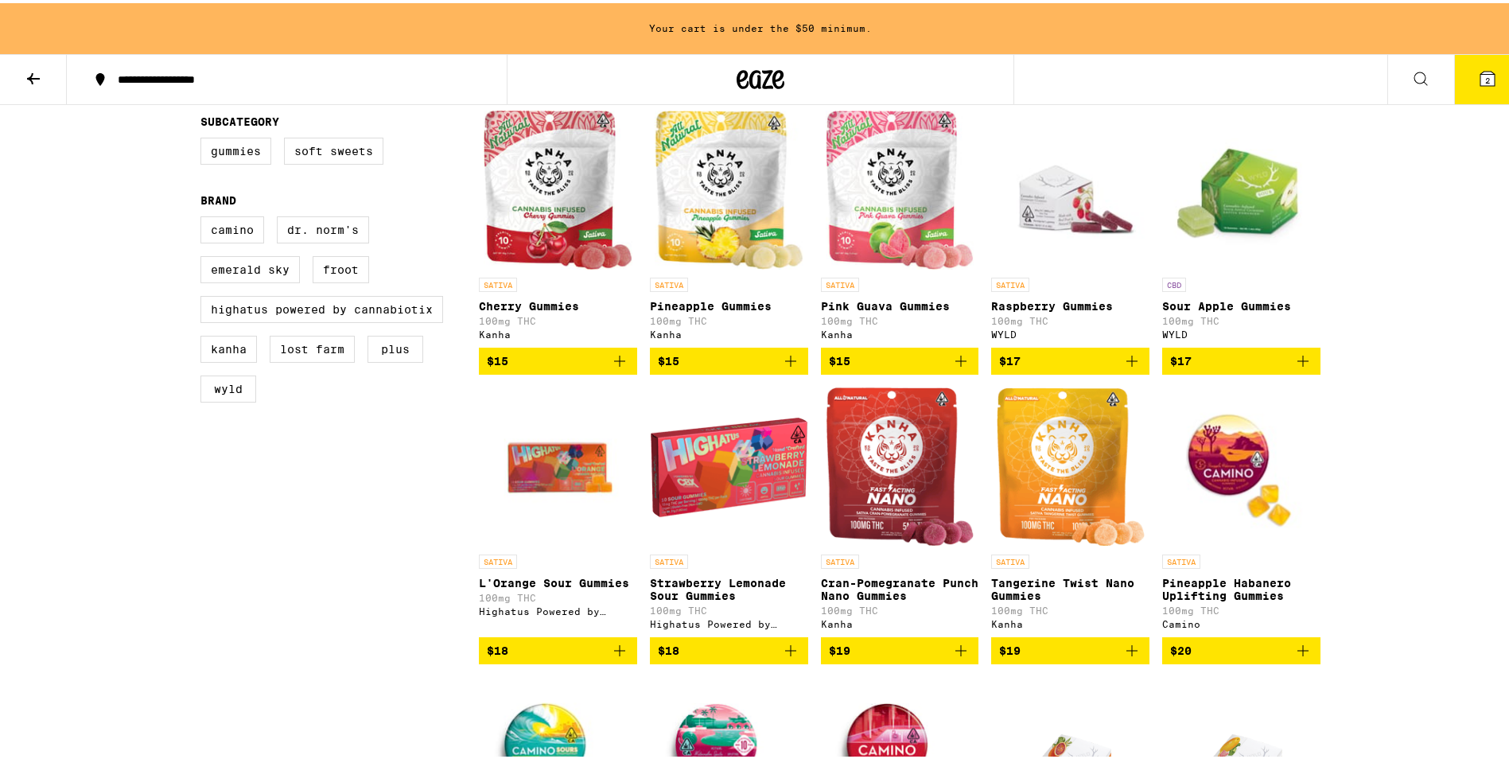
click at [580, 368] on span "$15" at bounding box center [558, 358] width 142 height 19
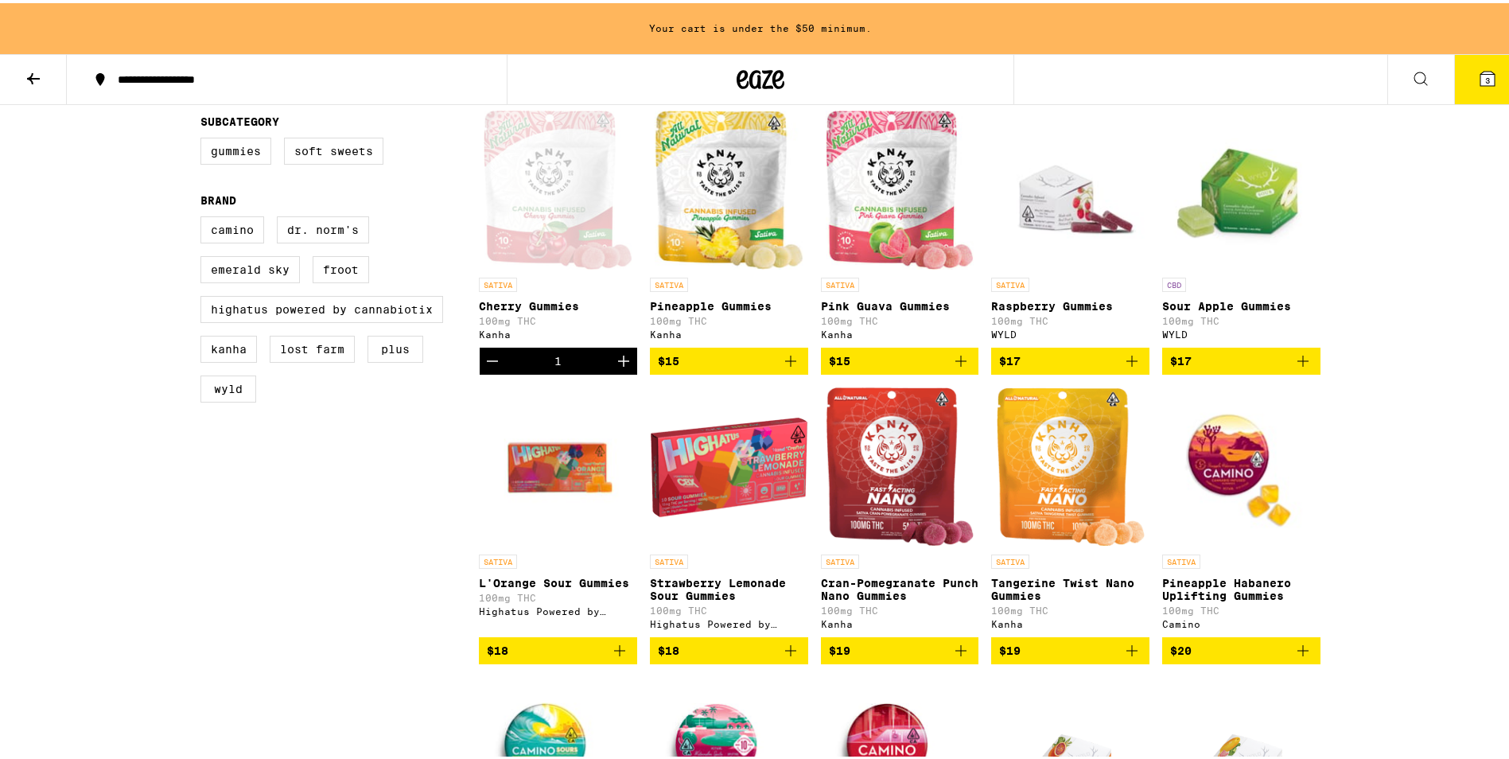
scroll to position [427, 0]
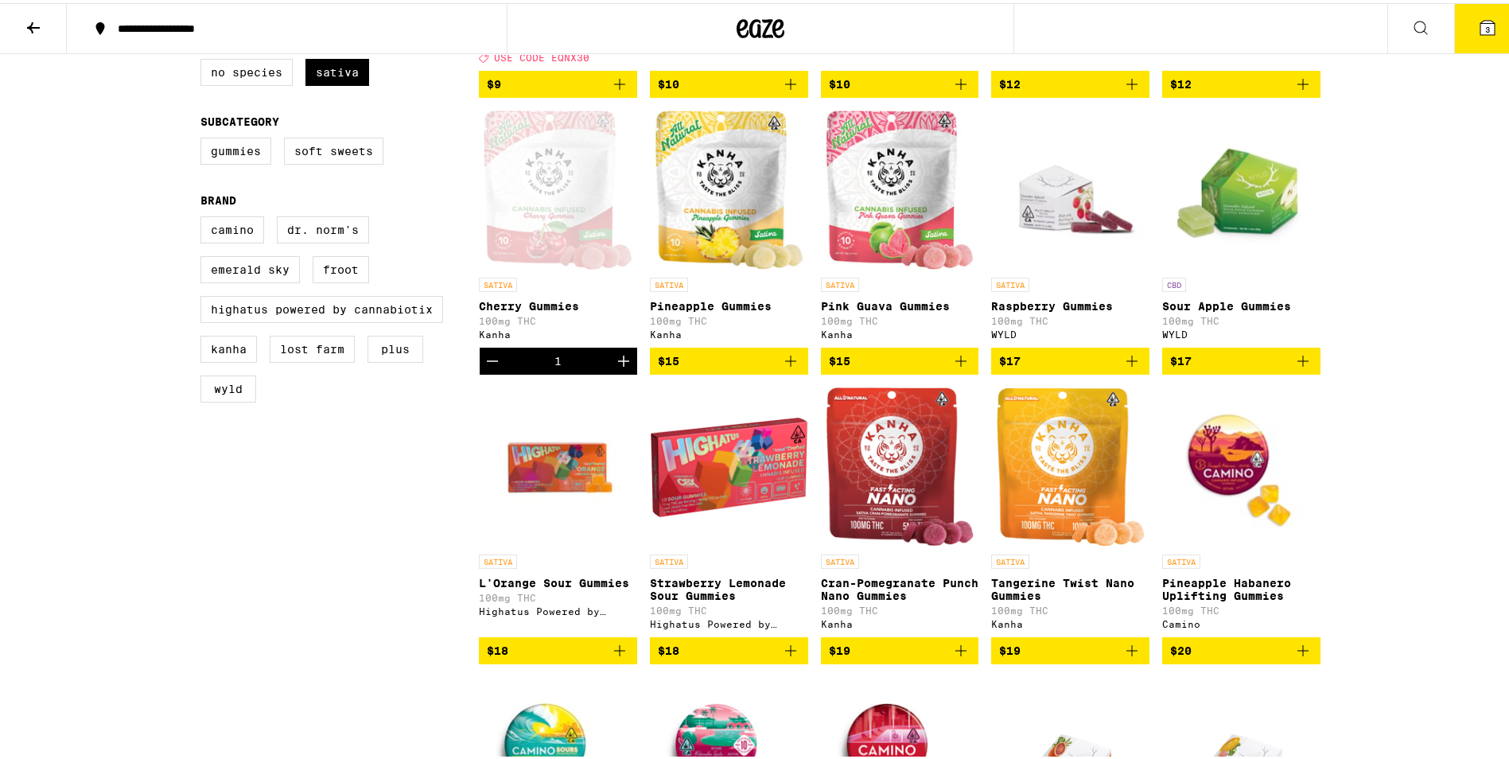
click at [1490, 38] on button "3" at bounding box center [1488, 25] width 67 height 49
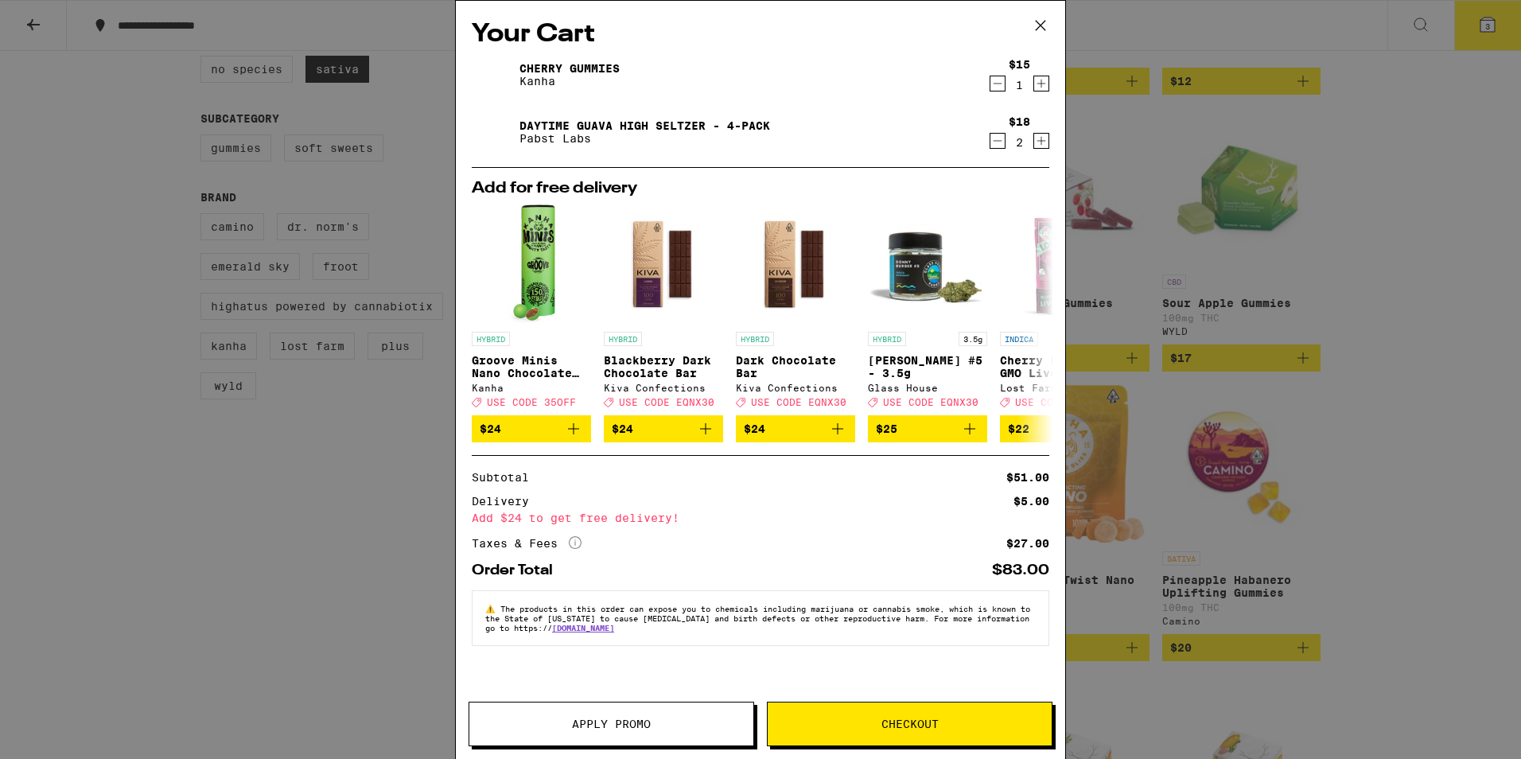
click at [668, 730] on button "Apply Promo" at bounding box center [612, 724] width 286 height 45
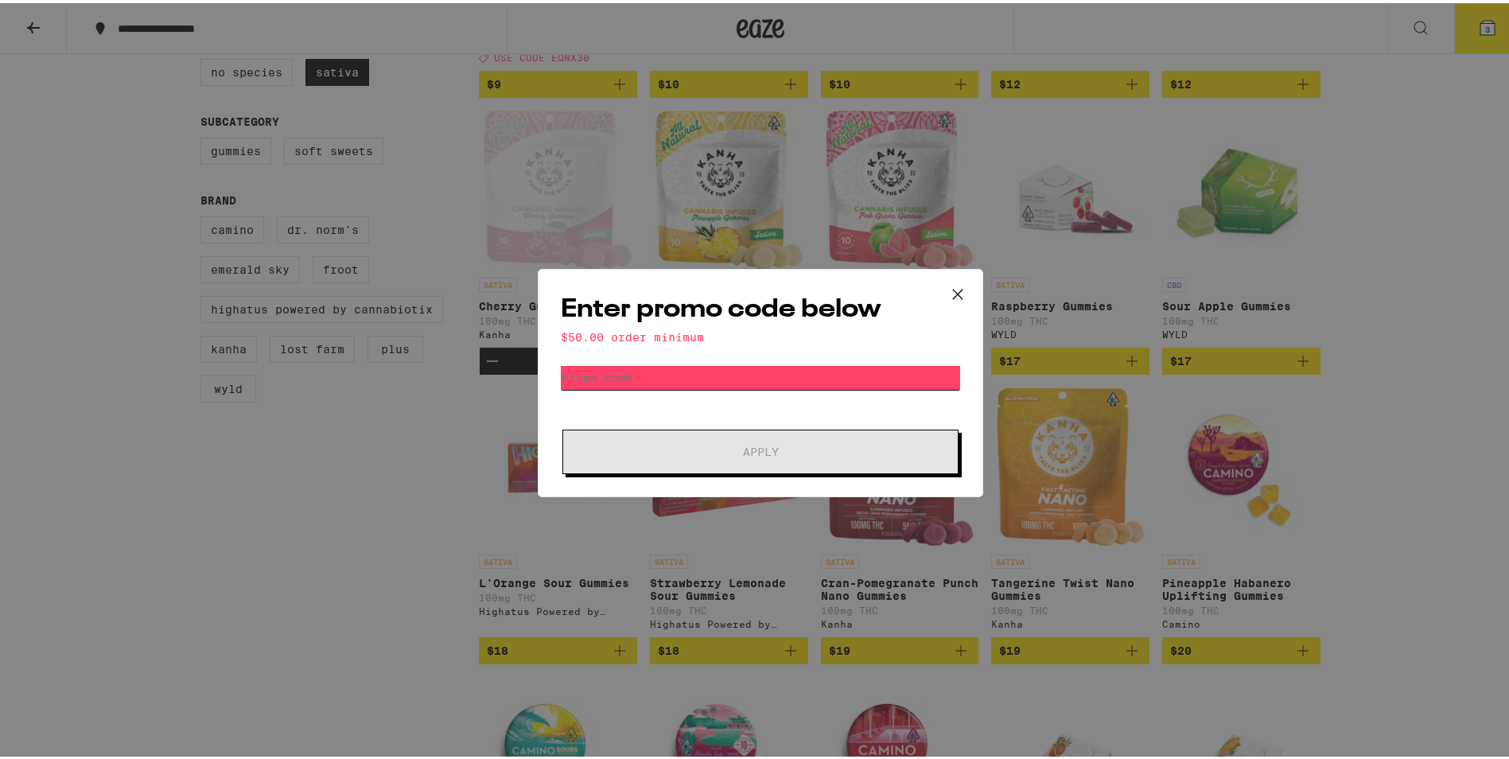
click at [633, 374] on input "Promo Code" at bounding box center [760, 375] width 399 height 24
paste input "EQNX30"
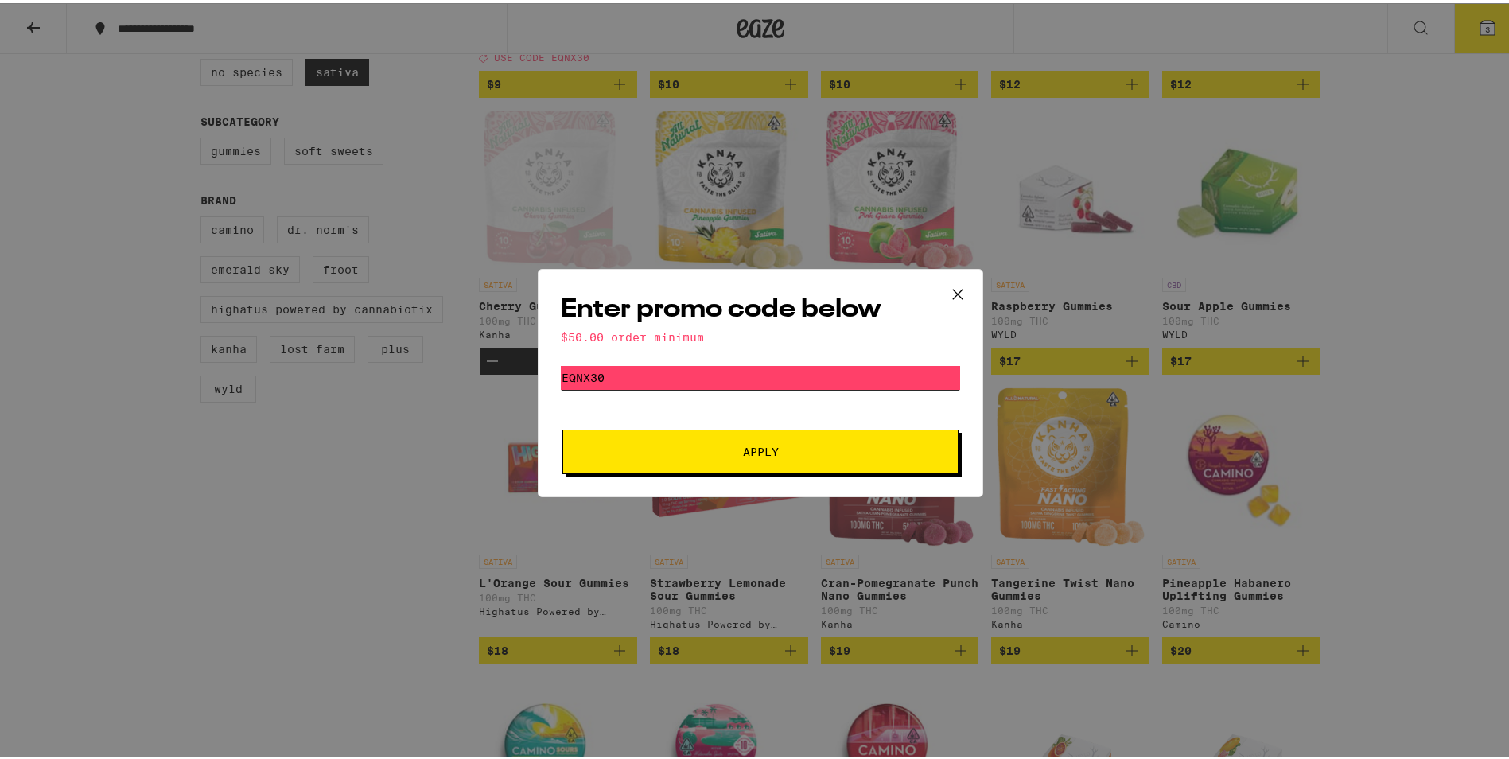
type input "EQNX30"
click at [730, 446] on span "Apply" at bounding box center [760, 448] width 286 height 11
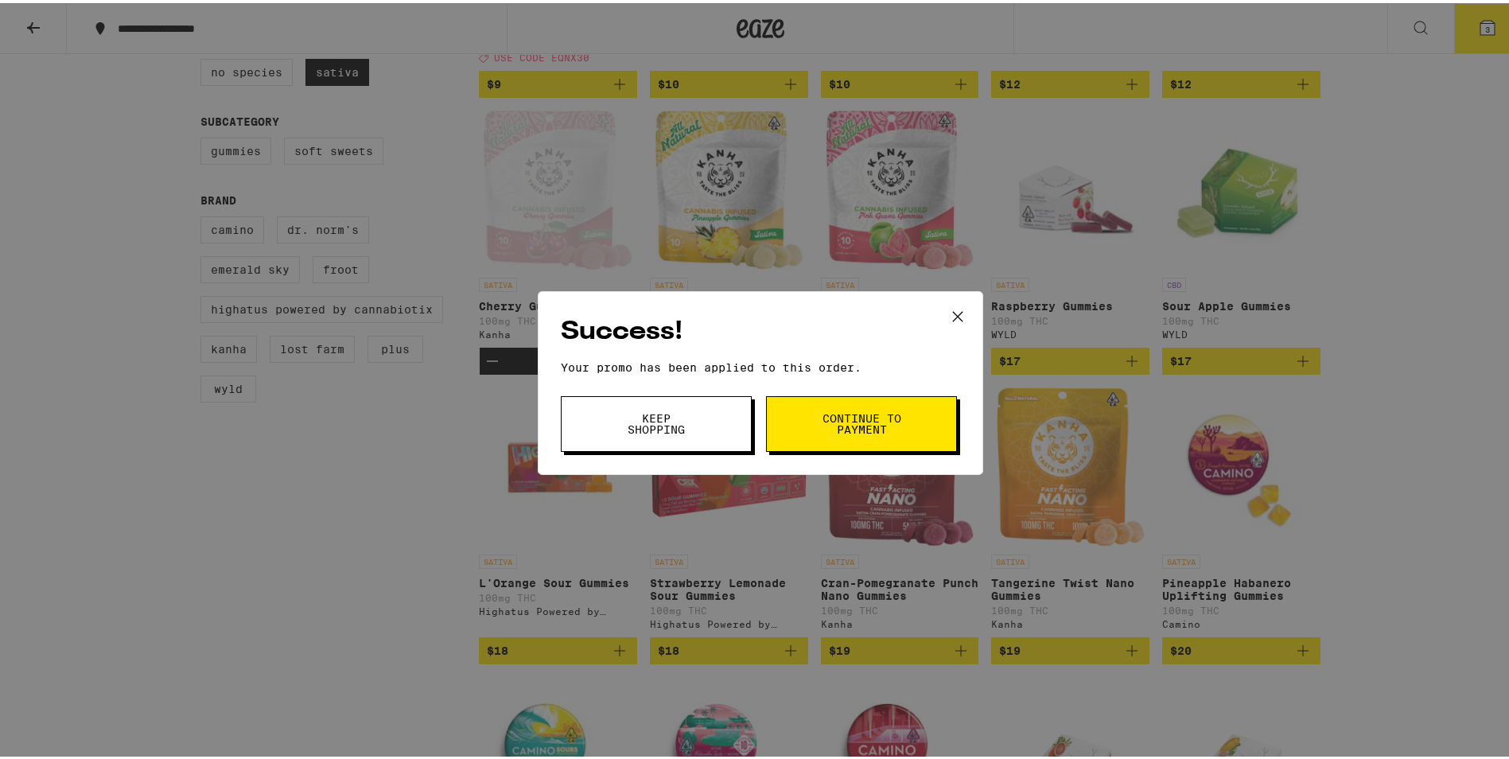
click at [857, 431] on span "Continue to payment" at bounding box center [861, 421] width 81 height 22
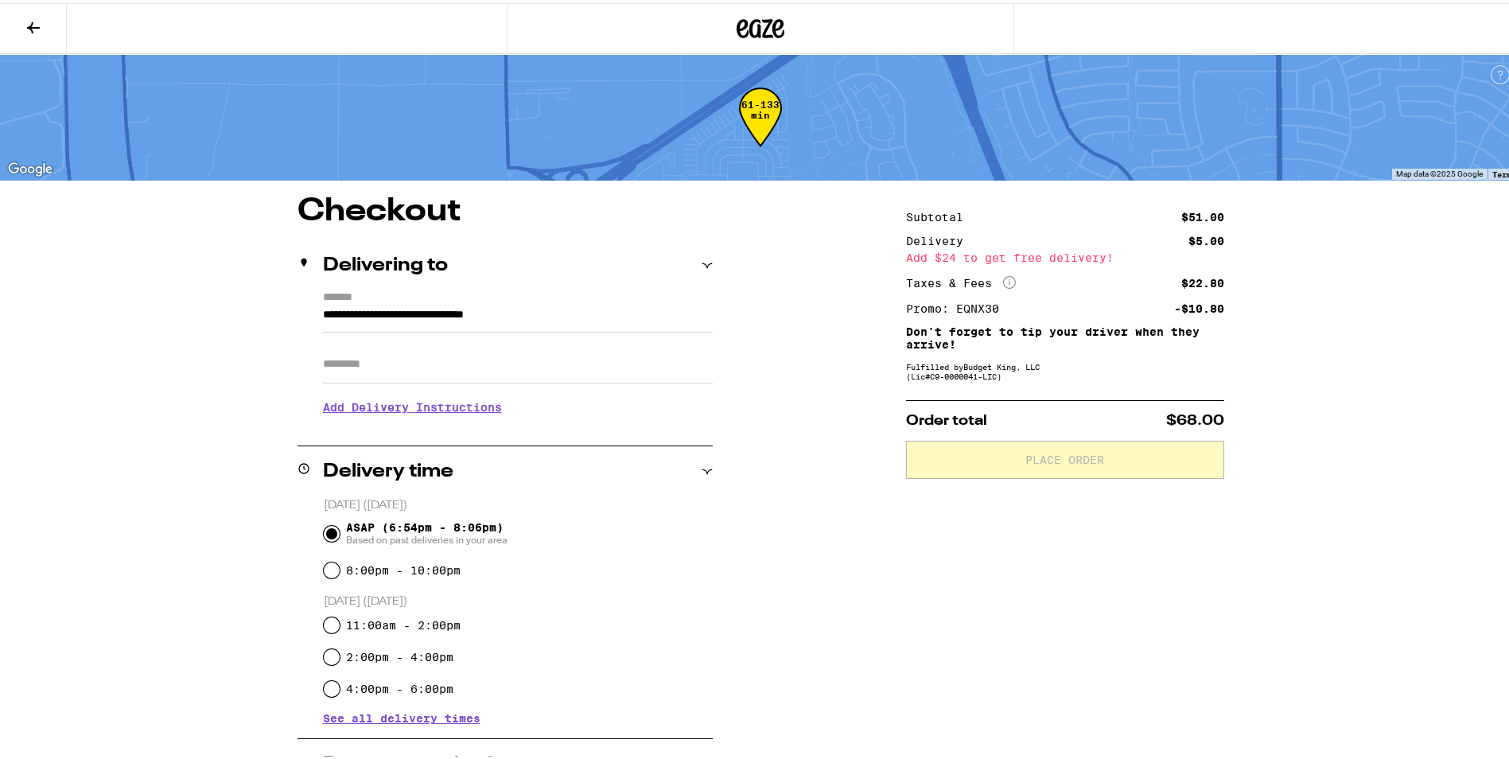
click at [754, 26] on icon at bounding box center [762, 25] width 24 height 19
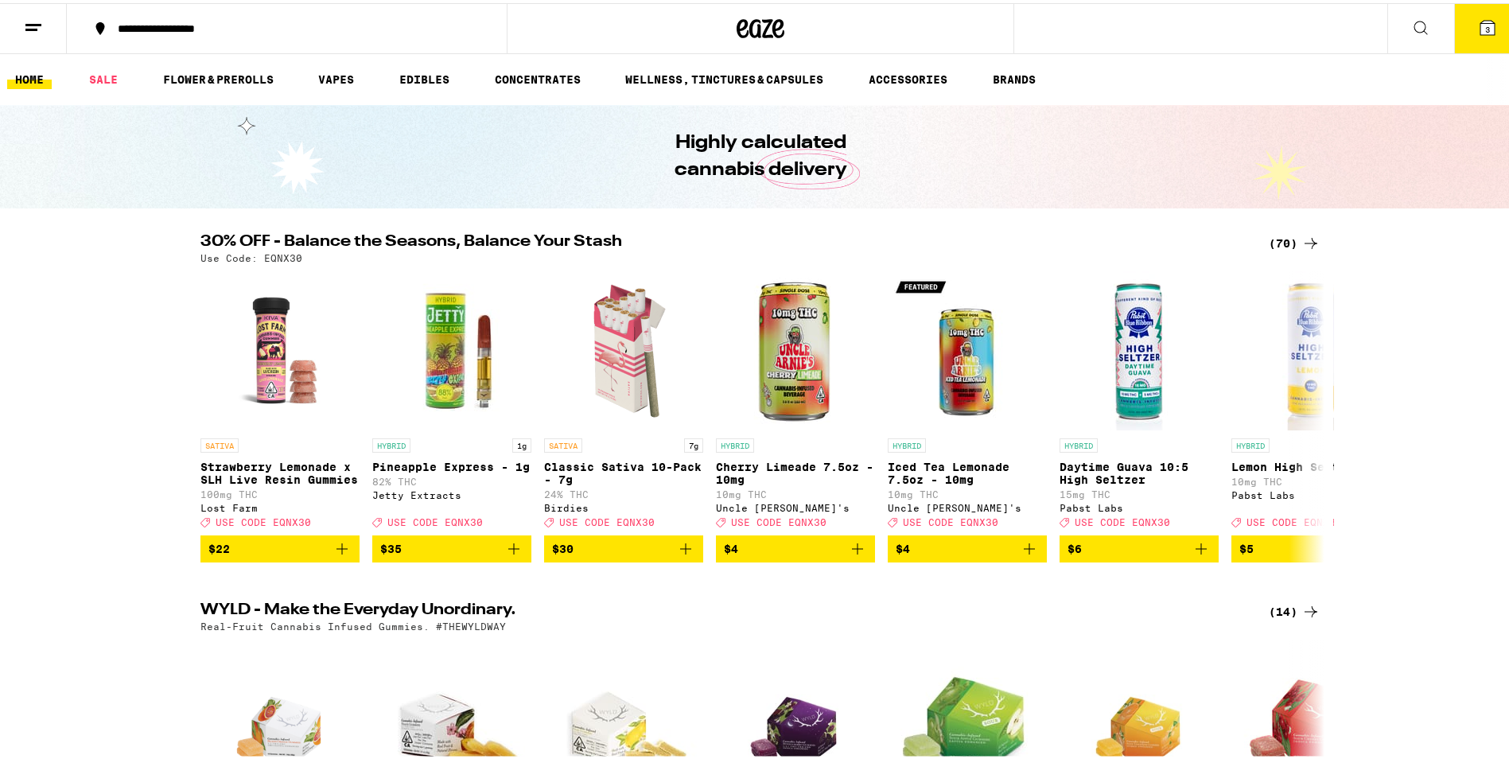
click at [1302, 243] on icon at bounding box center [1311, 240] width 19 height 19
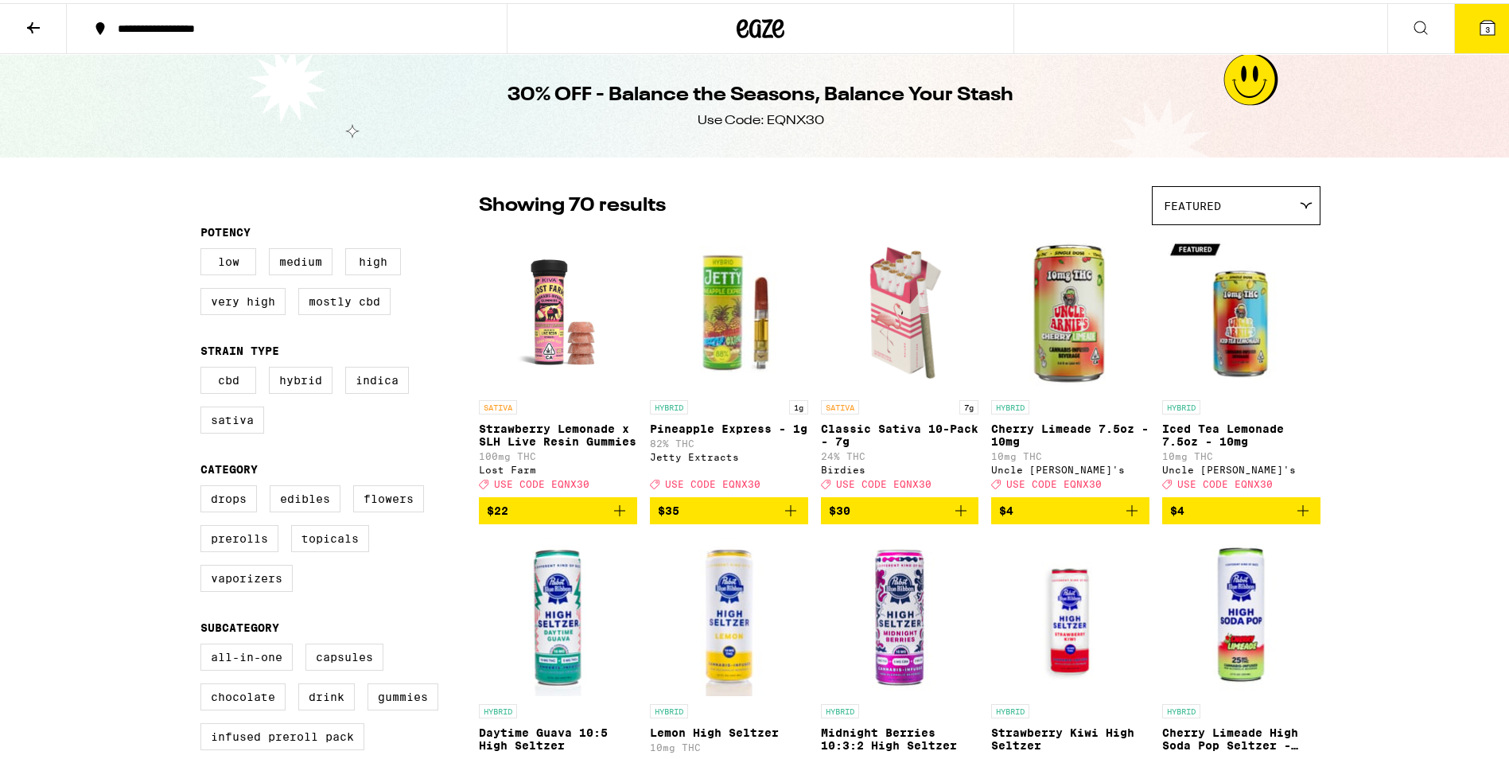
click at [1291, 205] on div "Featured" at bounding box center [1236, 202] width 167 height 37
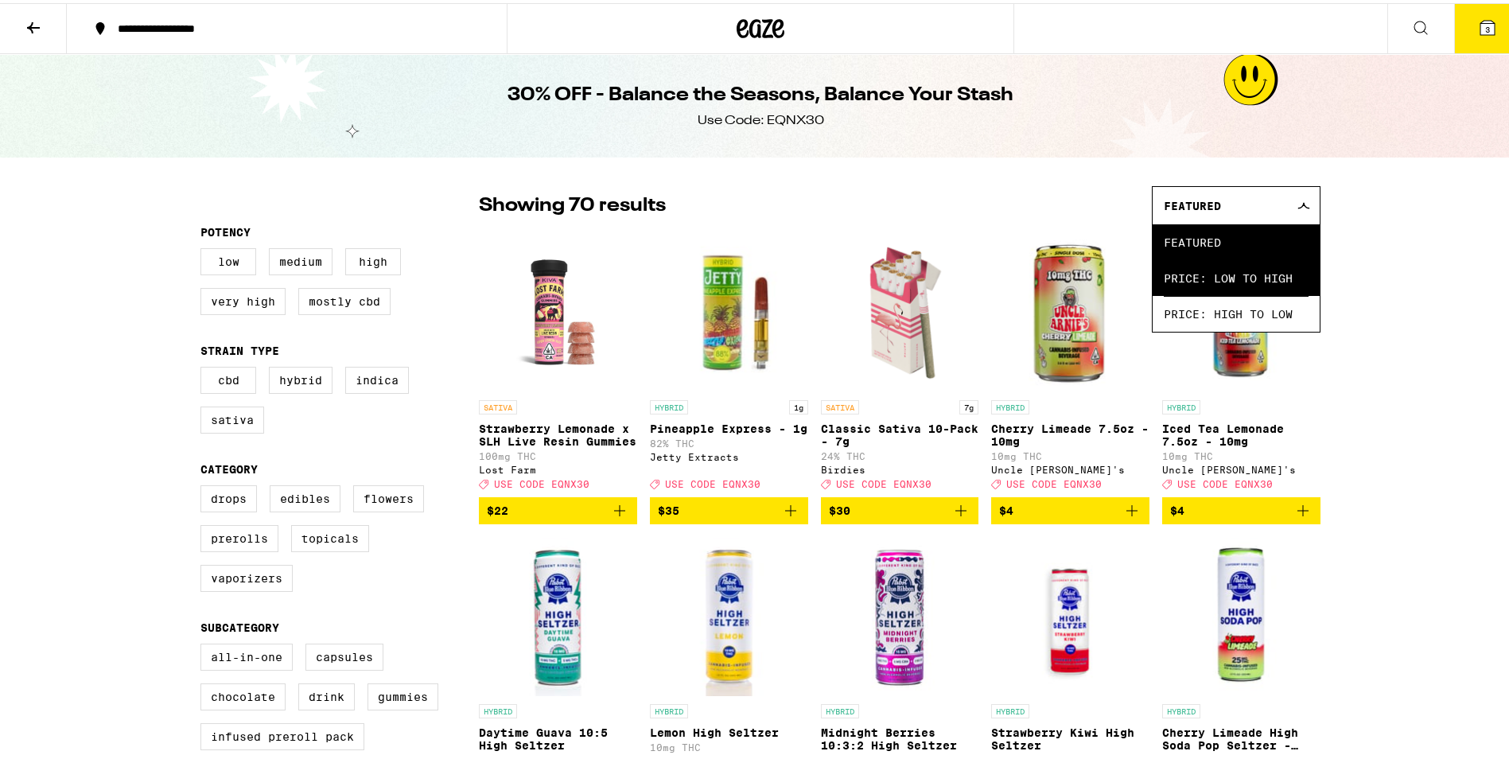
click at [1255, 279] on span "Price: Low to High" at bounding box center [1236, 275] width 145 height 36
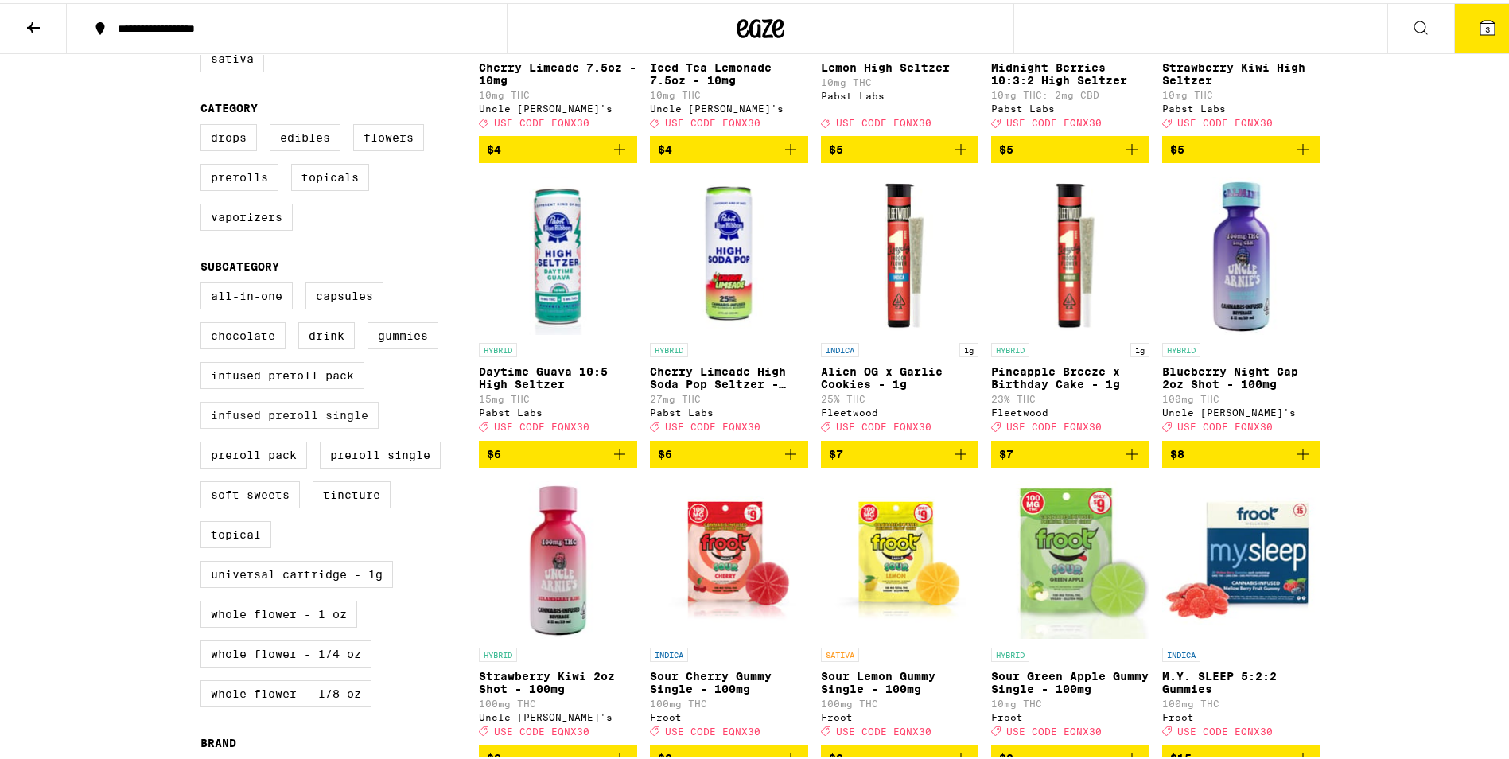
scroll to position [159, 0]
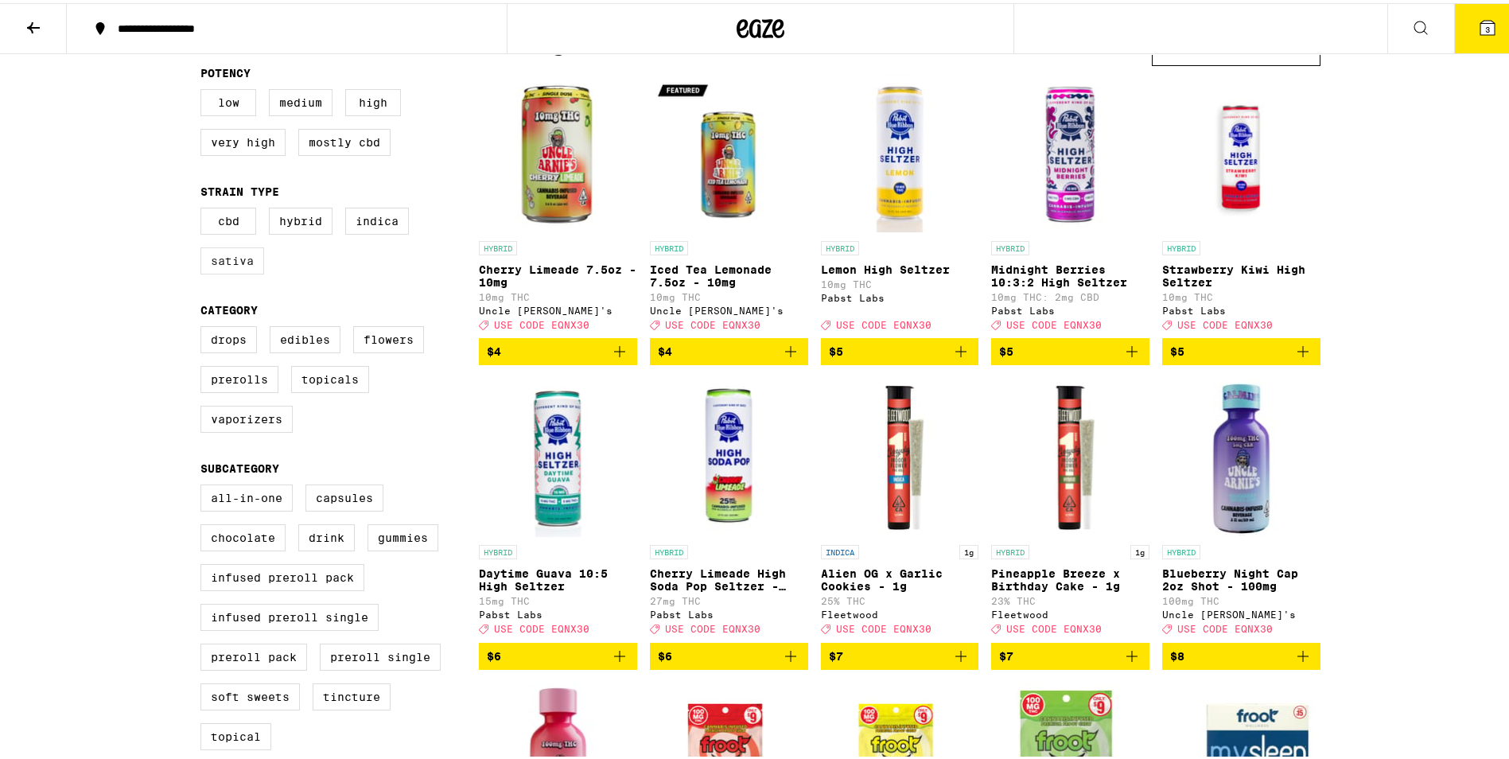
click at [238, 259] on label "Sativa" at bounding box center [233, 257] width 64 height 27
click at [205, 208] on input "Sativa" at bounding box center [204, 207] width 1 height 1
checkbox input "true"
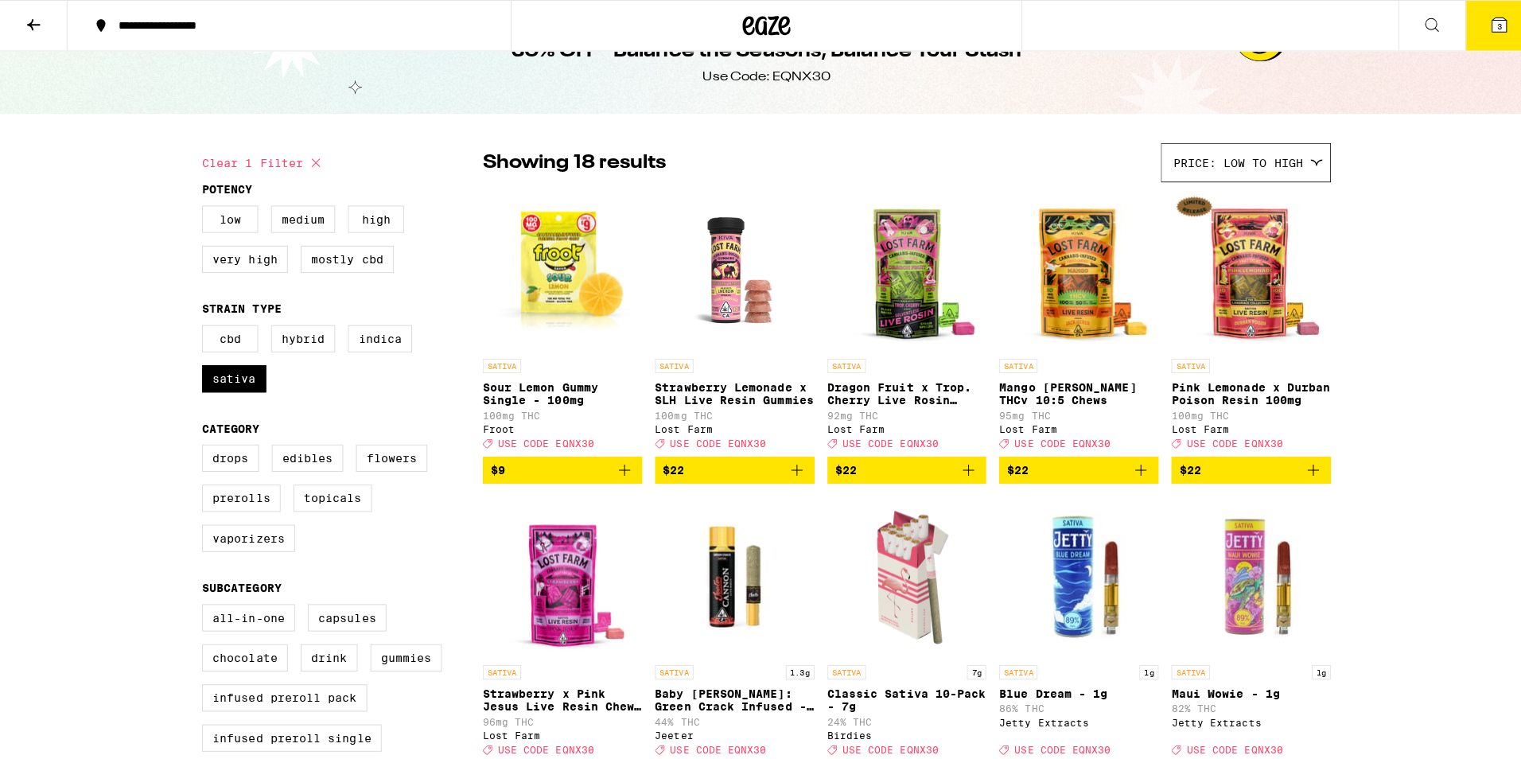
scroll to position [80, 0]
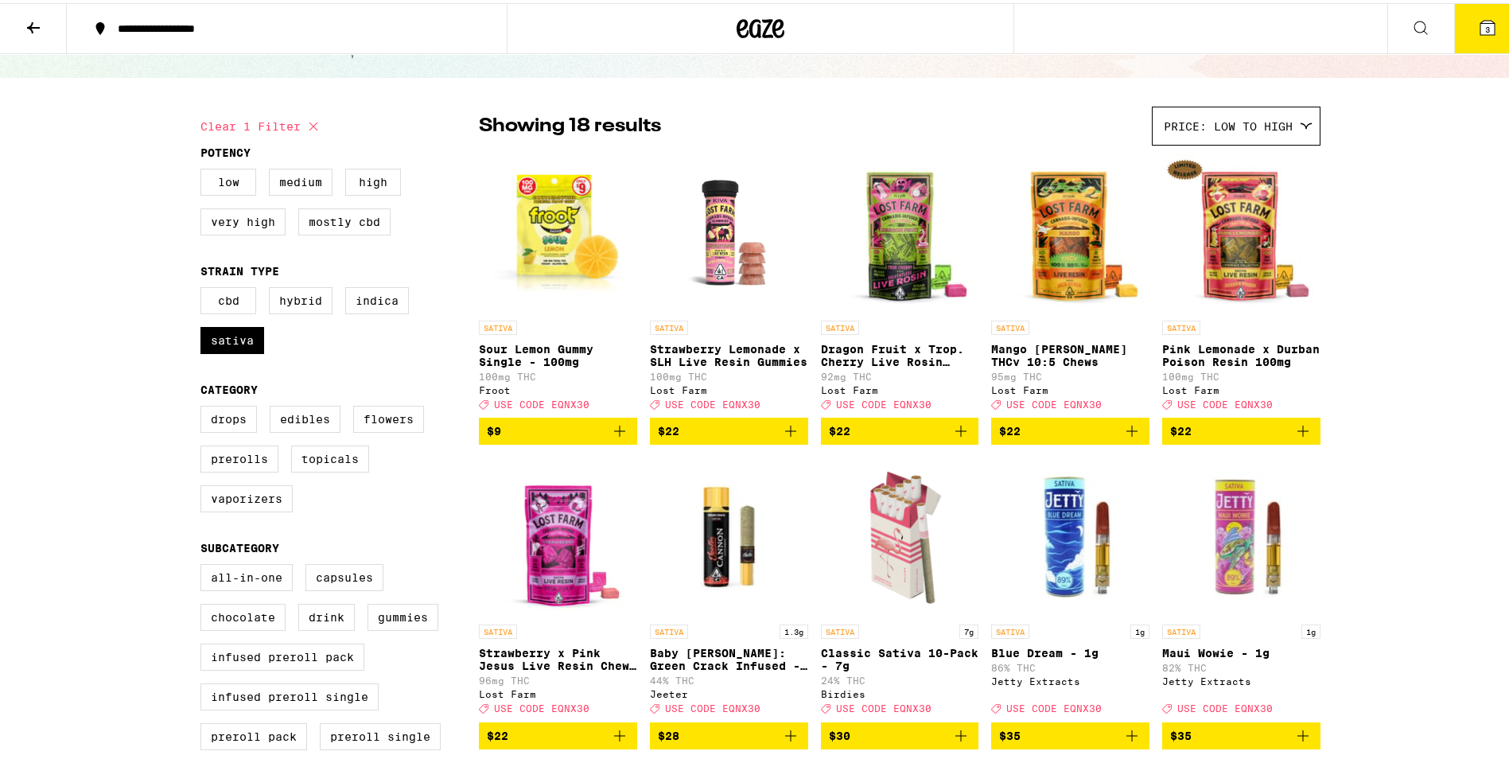
click at [1476, 12] on button "3" at bounding box center [1488, 25] width 67 height 49
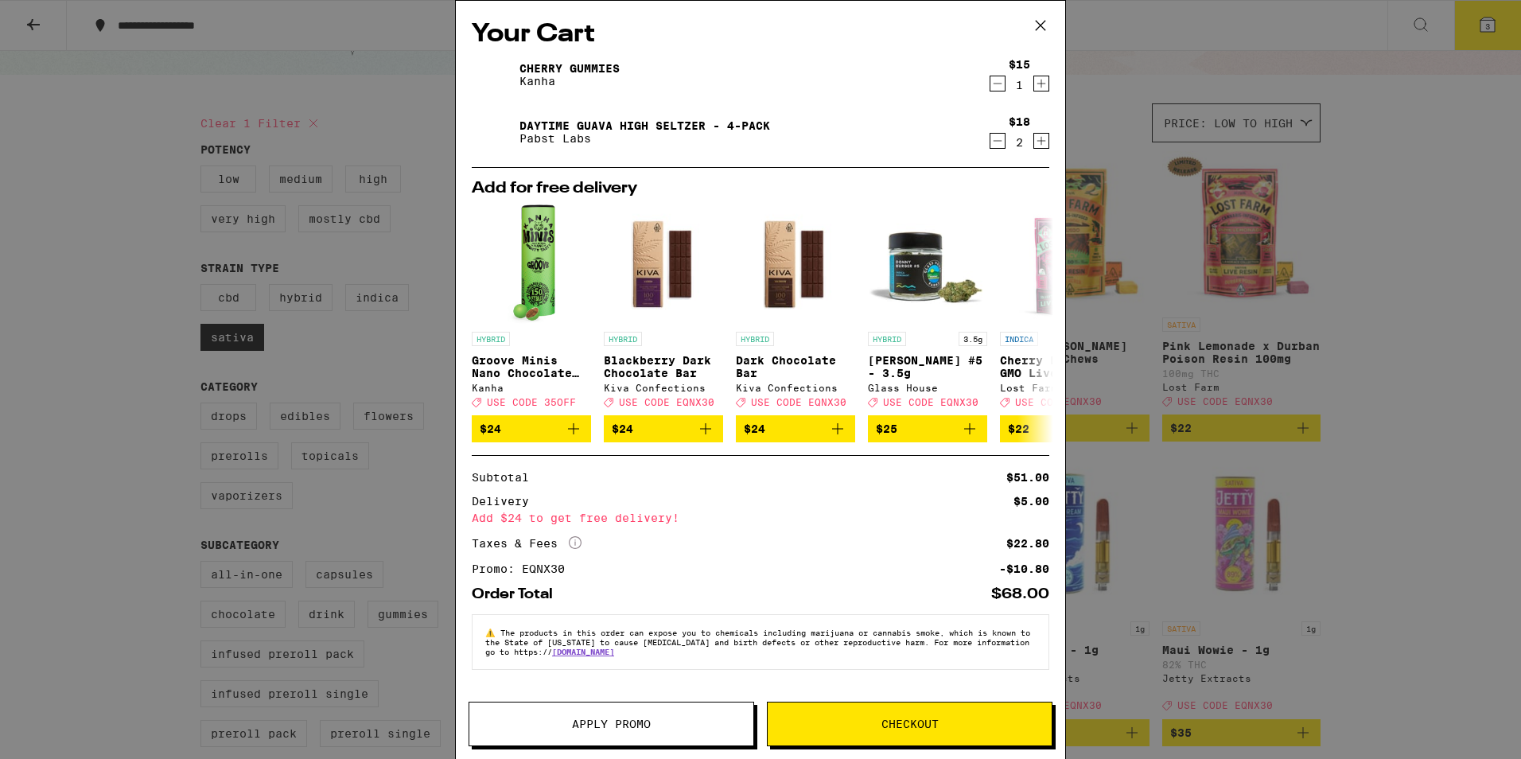
click at [877, 729] on span "Checkout" at bounding box center [910, 724] width 284 height 11
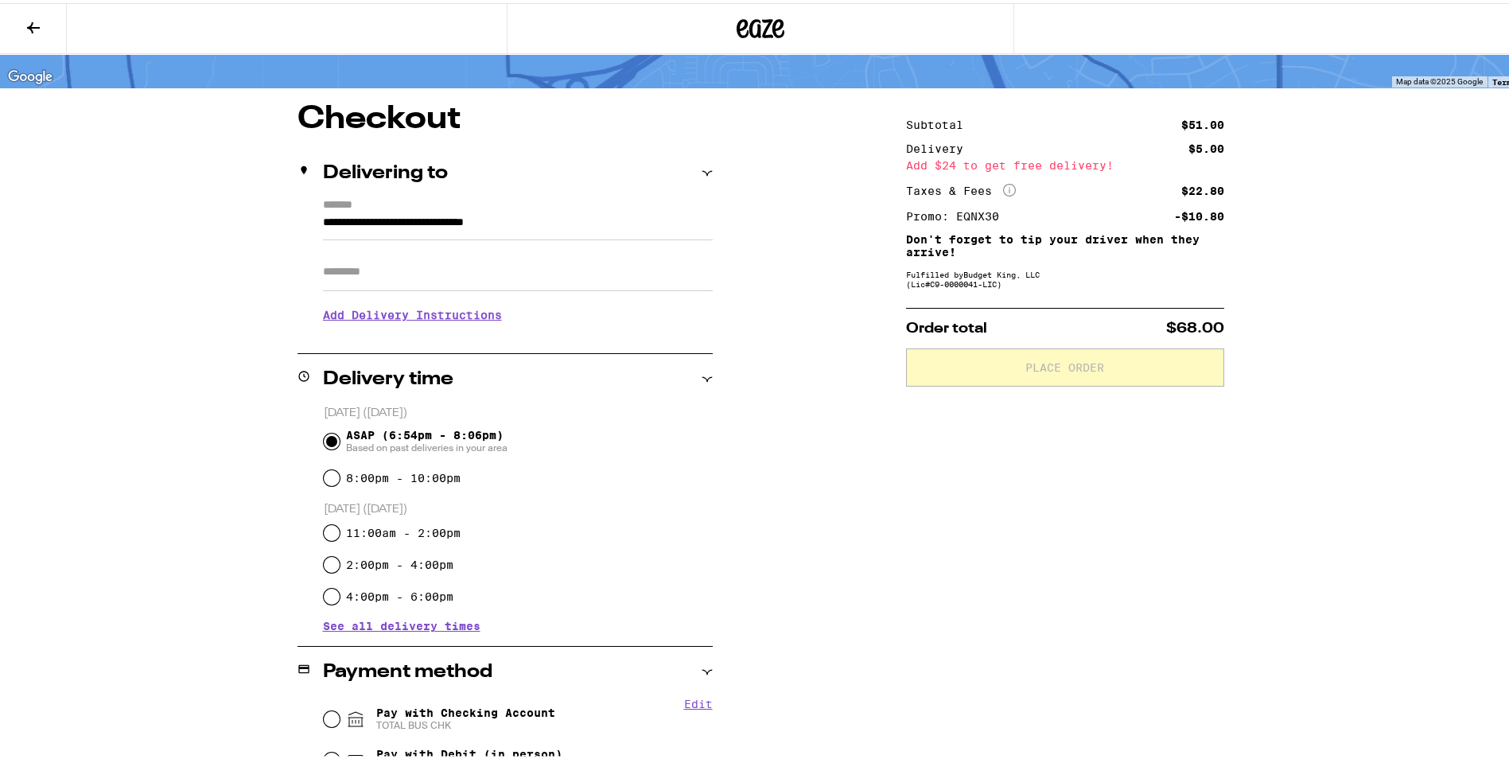
scroll to position [329, 0]
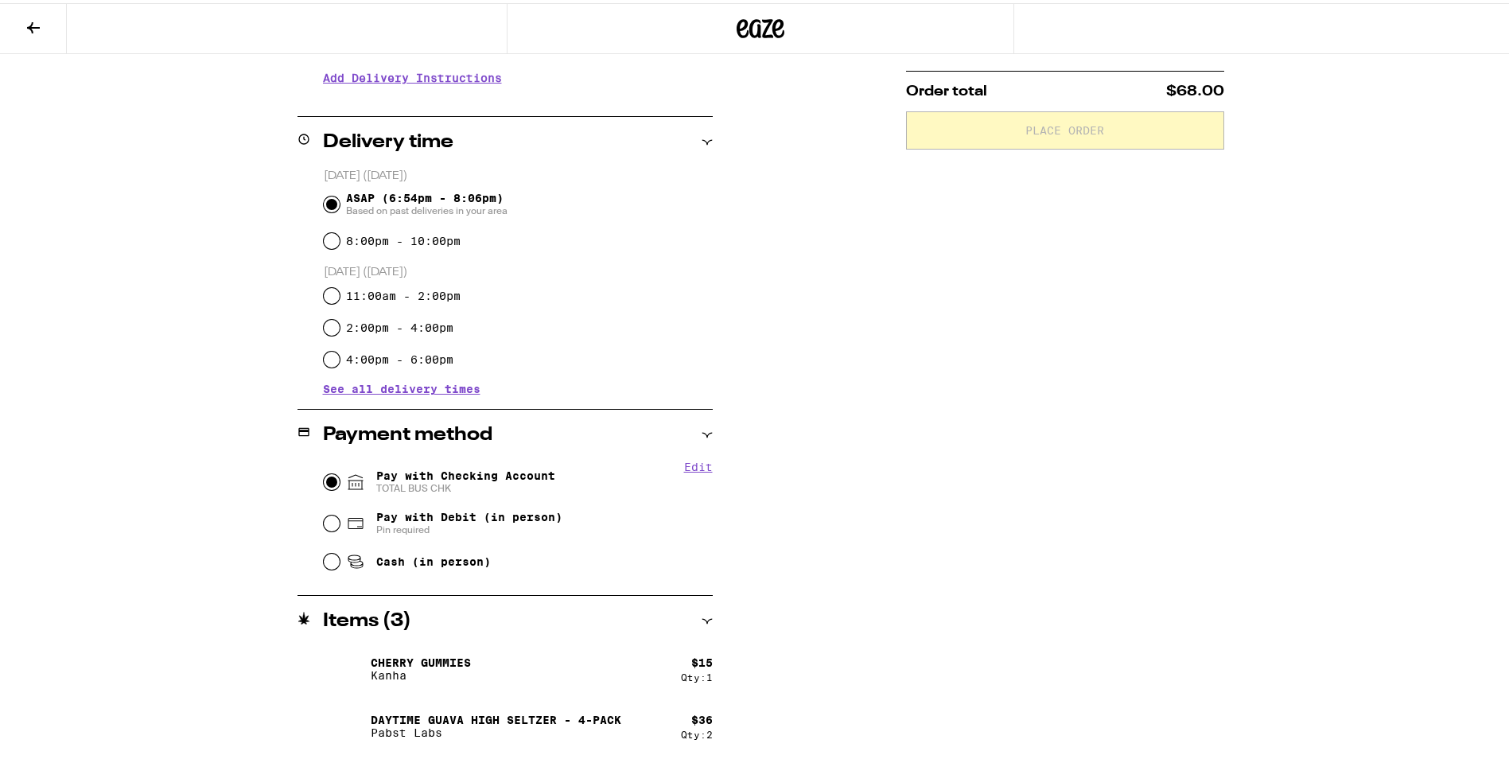
click at [327, 481] on input "Pay with Checking Account TOTAL BUS CHK" at bounding box center [332, 479] width 16 height 16
radio input "true"
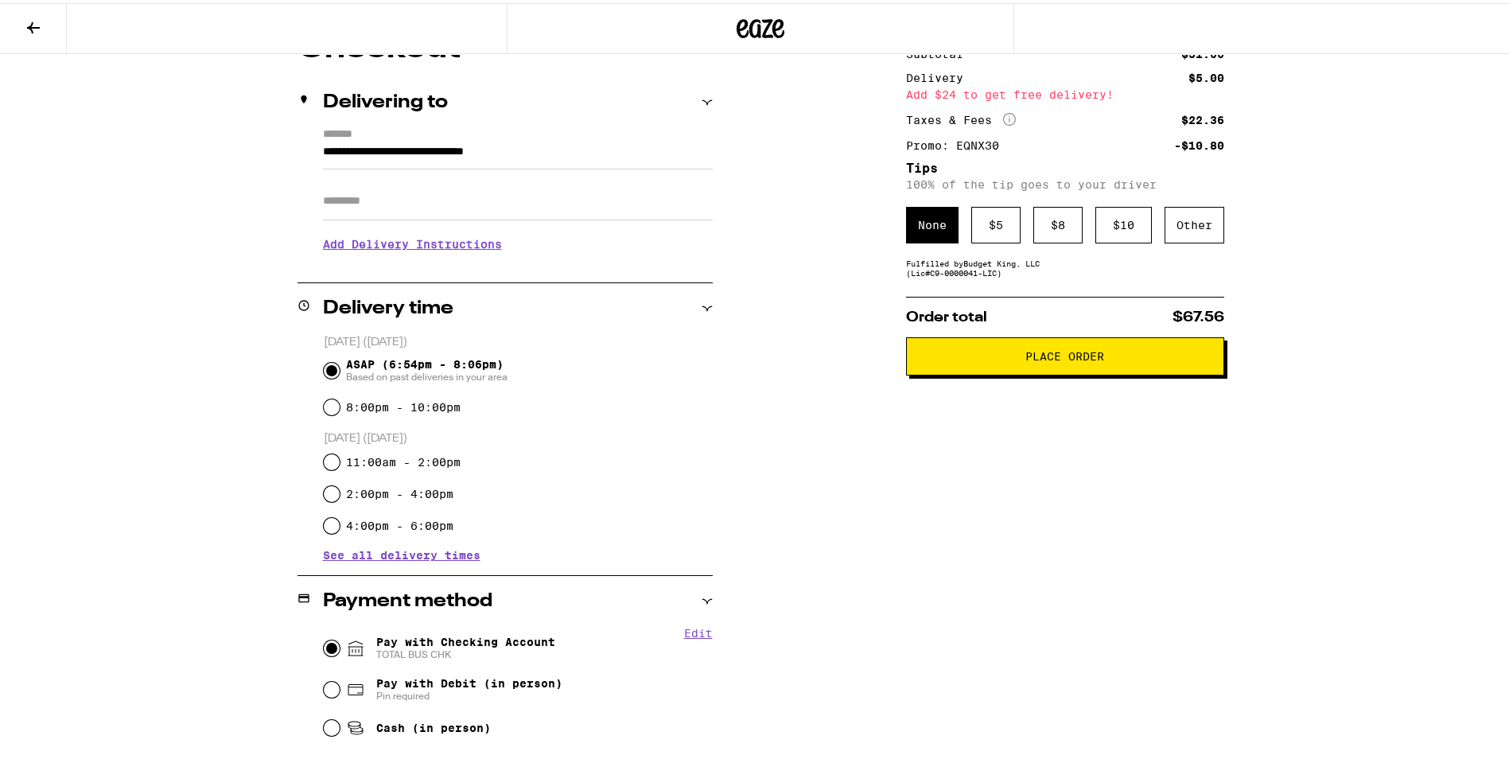
scroll to position [0, 0]
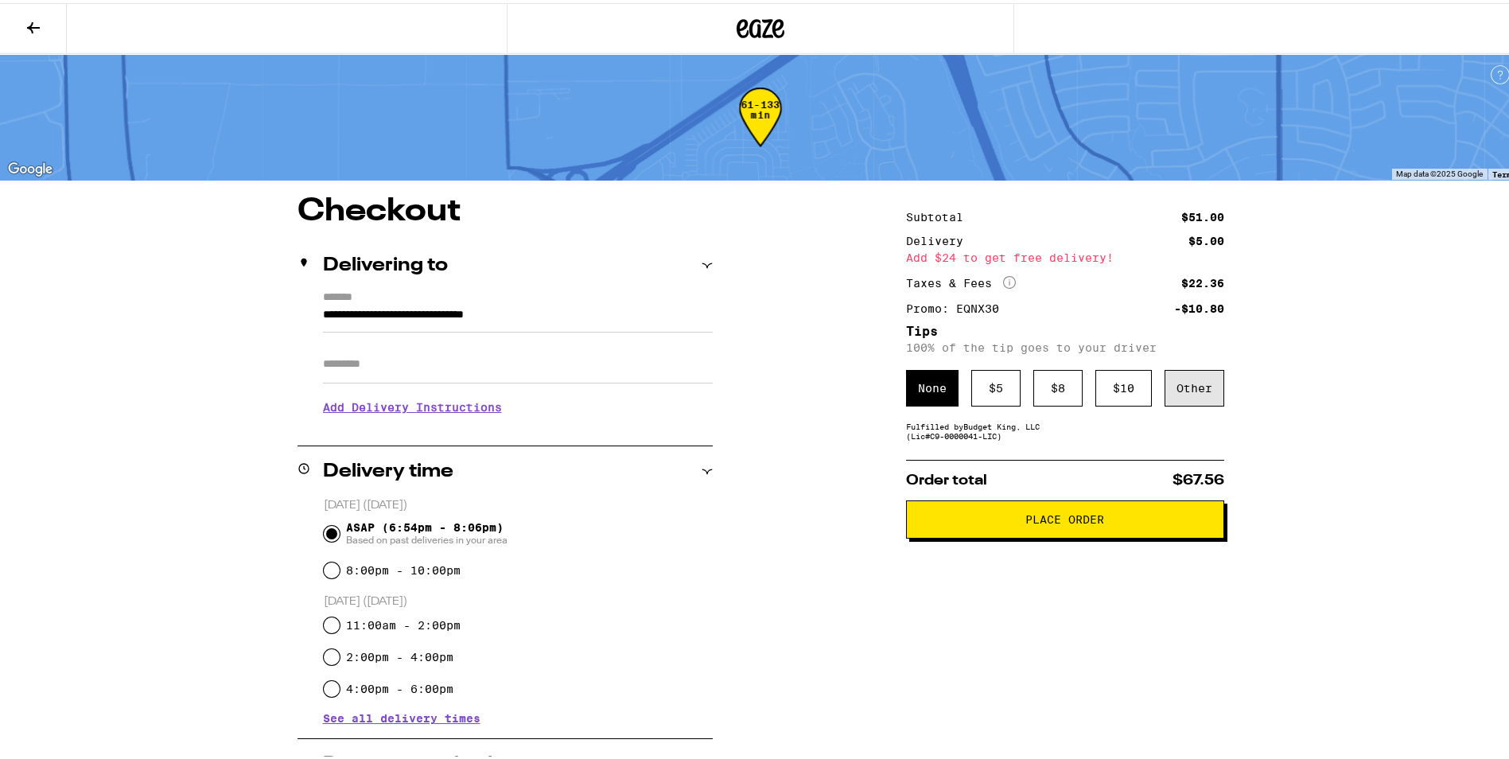
click at [1186, 380] on div "Other" at bounding box center [1195, 385] width 60 height 37
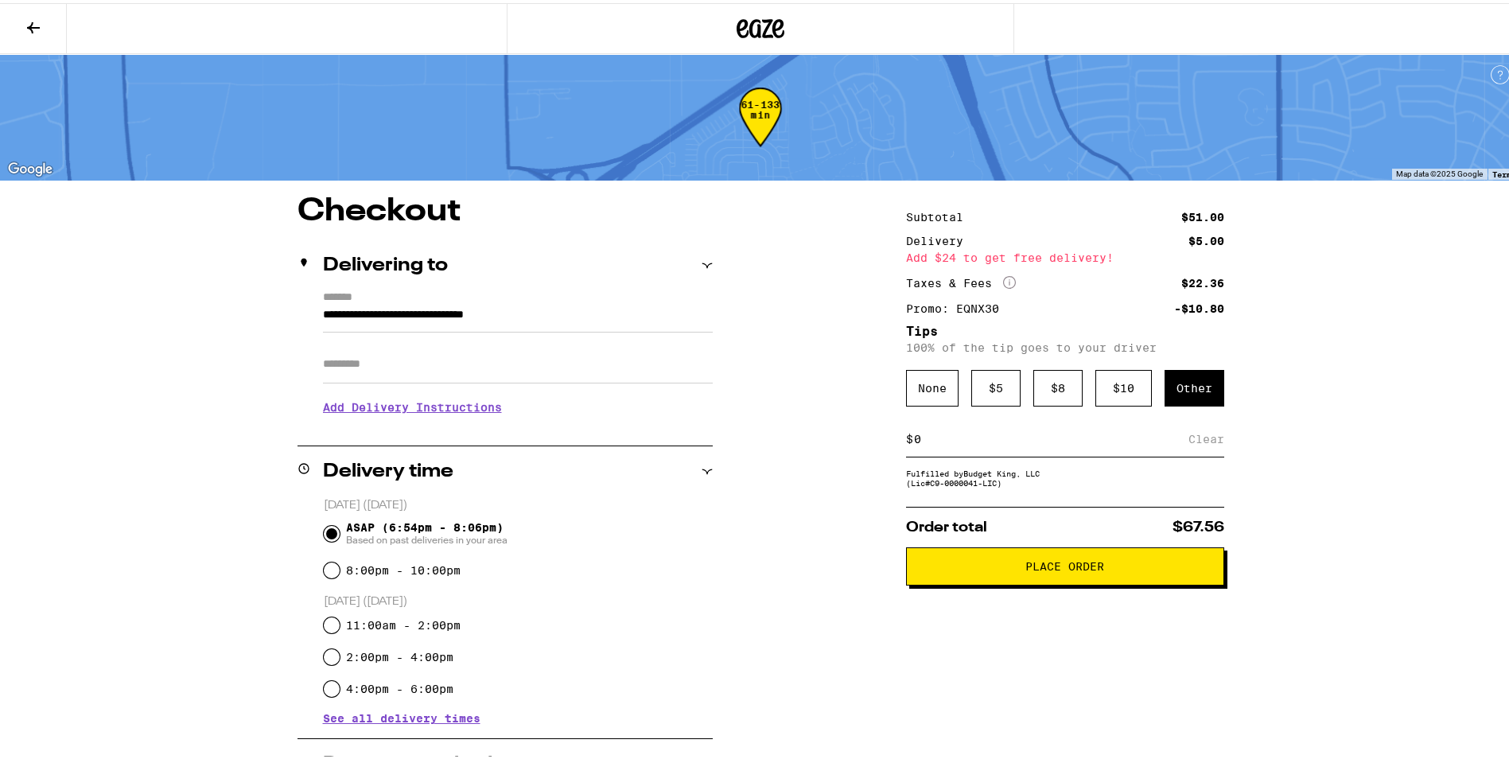
click at [1007, 436] on input at bounding box center [1050, 436] width 275 height 14
type input "3"
click at [1210, 440] on div "Save" at bounding box center [1210, 436] width 29 height 35
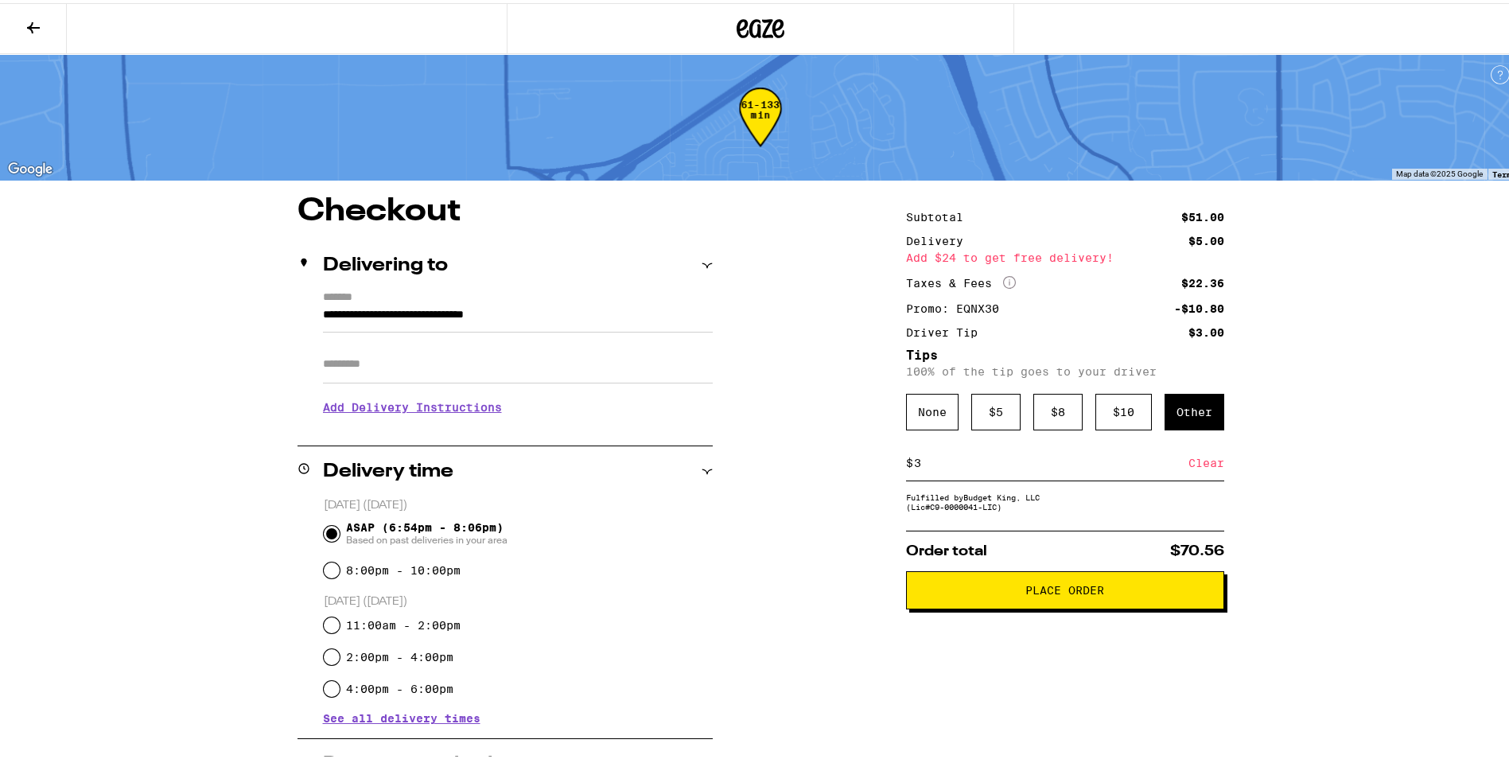
click at [1068, 606] on button "Place Order" at bounding box center [1065, 587] width 318 height 38
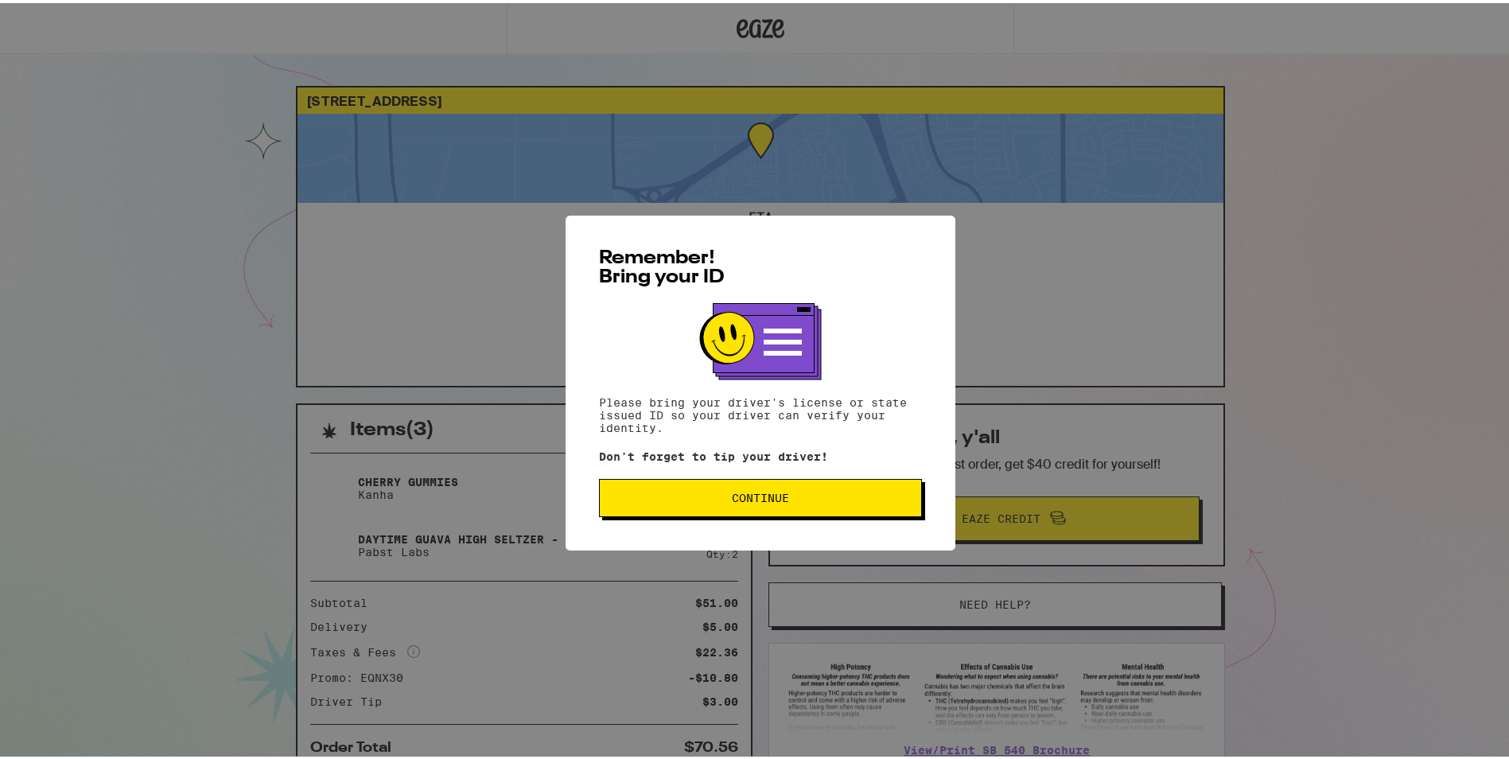
click at [745, 494] on span "Continue" at bounding box center [760, 494] width 57 height 11
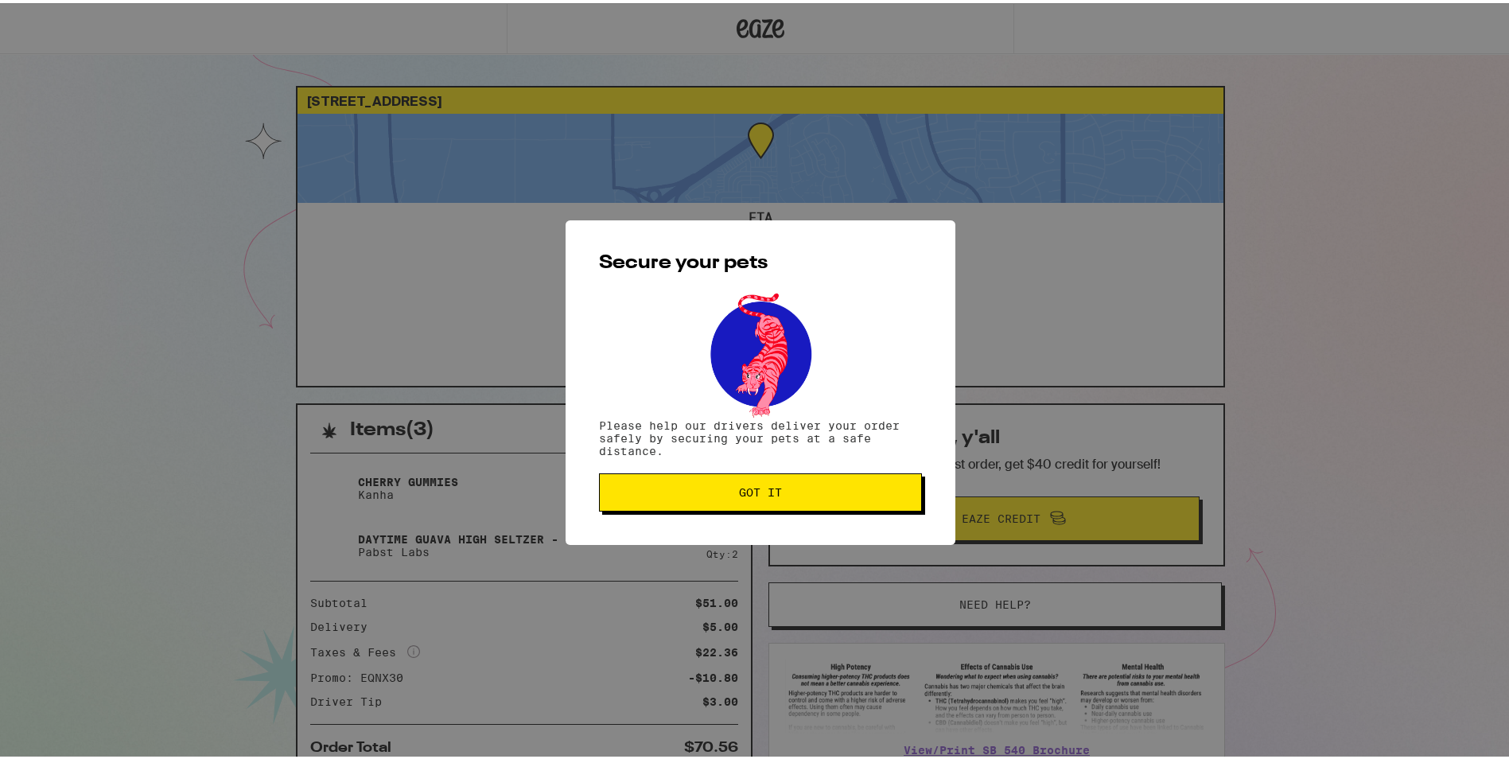
click at [749, 493] on span "Got it" at bounding box center [760, 489] width 43 height 11
